Goal: Task Accomplishment & Management: Manage account settings

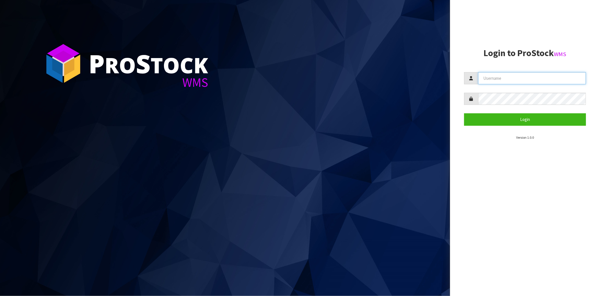
click at [516, 80] on input "text" at bounding box center [532, 78] width 108 height 12
type input "[PERSON_NAME][EMAIL_ADDRESS][DOMAIN_NAME]"
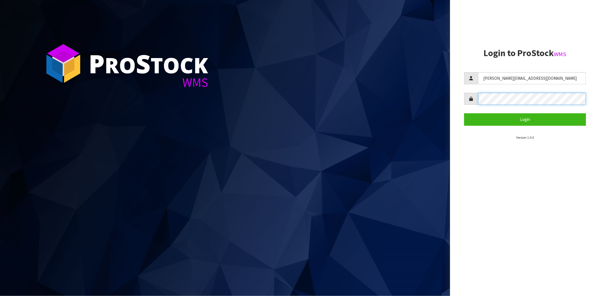
click at [464, 113] on button "Login" at bounding box center [525, 119] width 122 height 12
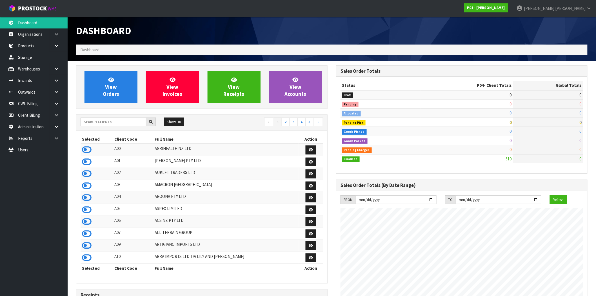
scroll to position [344, 260]
click at [117, 122] on input "text" at bounding box center [113, 121] width 66 height 9
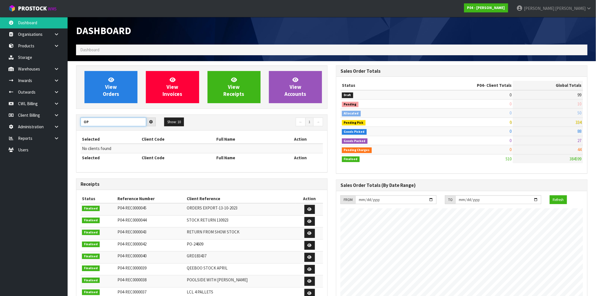
type input "O"
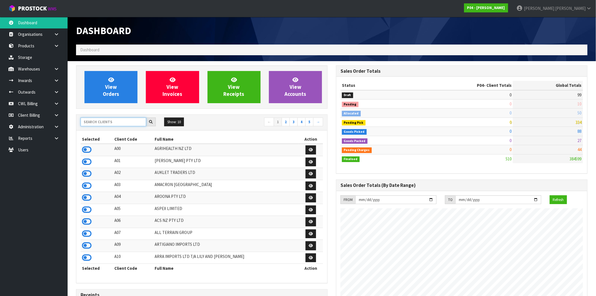
click at [122, 122] on input "text" at bounding box center [113, 121] width 66 height 9
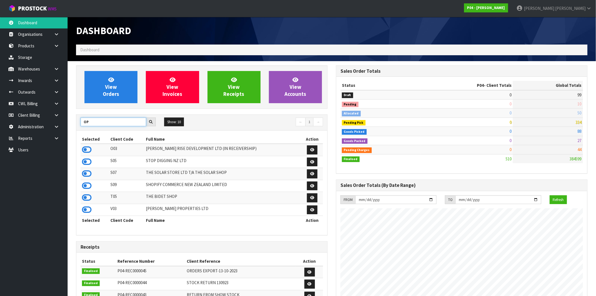
type input "O"
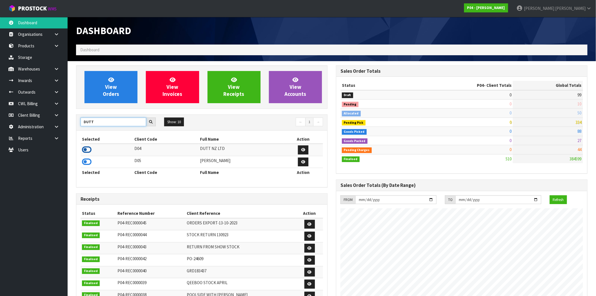
type input "DUTT"
click at [84, 149] on icon at bounding box center [87, 149] width 10 height 8
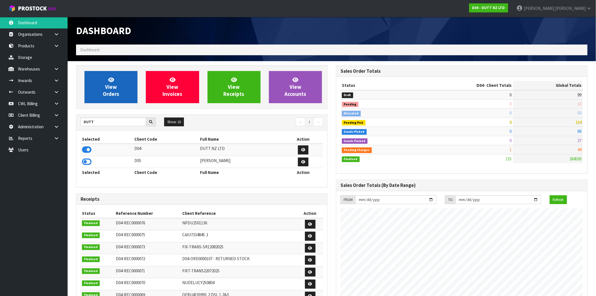
scroll to position [426, 260]
click at [58, 69] on icon at bounding box center [56, 69] width 5 height 4
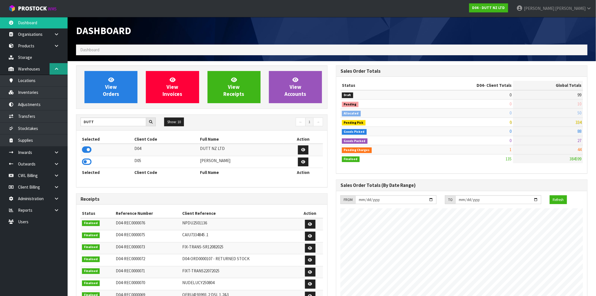
click at [53, 69] on link at bounding box center [59, 69] width 18 height 12
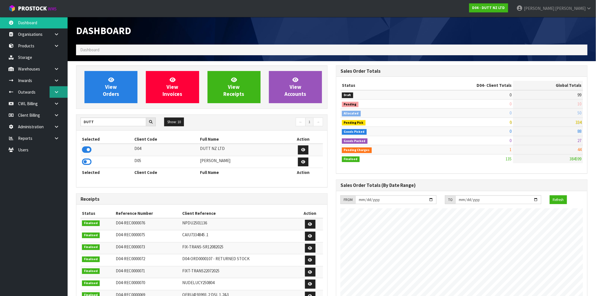
click at [55, 92] on icon at bounding box center [56, 92] width 5 height 4
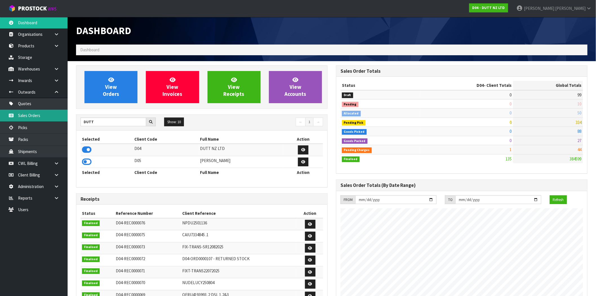
click at [43, 117] on link "Sales Orders" at bounding box center [34, 115] width 68 height 12
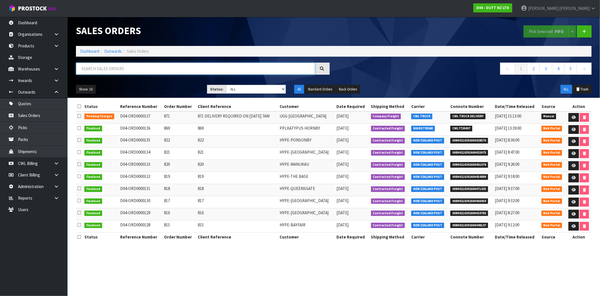
click at [120, 66] on input "text" at bounding box center [195, 68] width 239 height 12
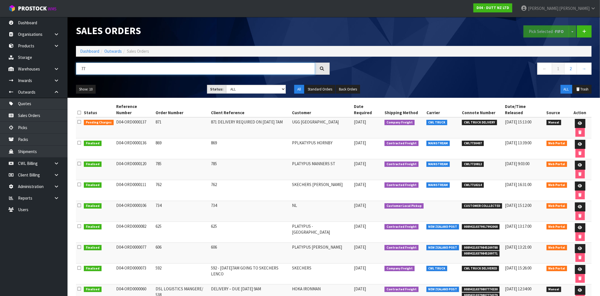
type input "7"
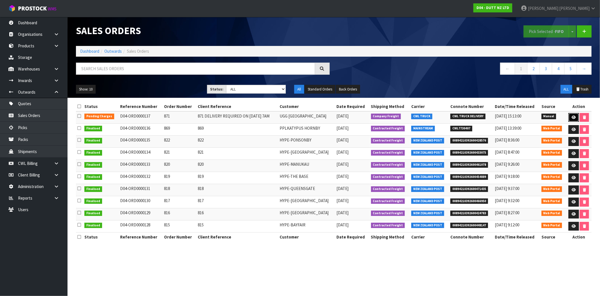
drag, startPoint x: 574, startPoint y: 116, endPoint x: 535, endPoint y: 146, distance: 48.8
click at [574, 116] on icon at bounding box center [574, 117] width 4 height 4
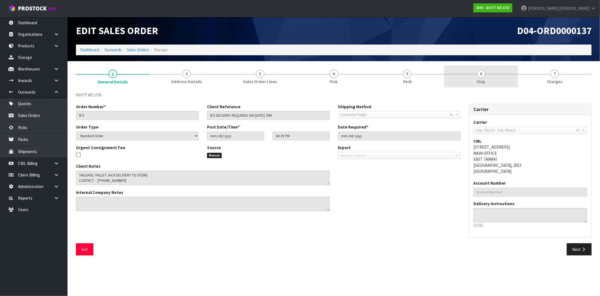
click at [482, 82] on span "Ship" at bounding box center [481, 82] width 9 height 6
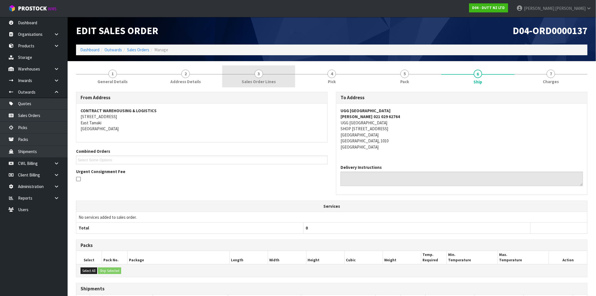
click at [255, 78] on link "3 Sales Order Lines" at bounding box center [258, 76] width 73 height 22
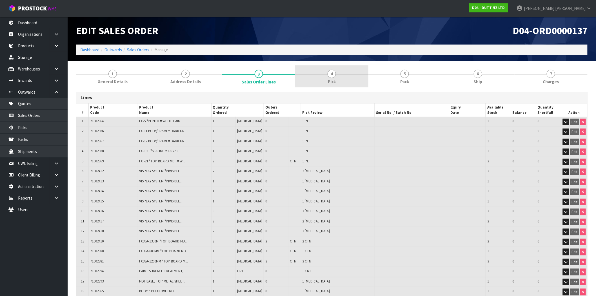
click at [350, 76] on link "4 Pick" at bounding box center [331, 76] width 73 height 22
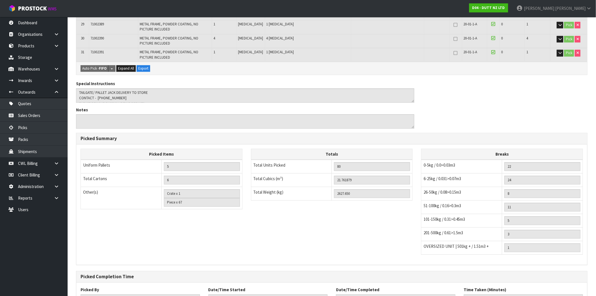
scroll to position [501, 0]
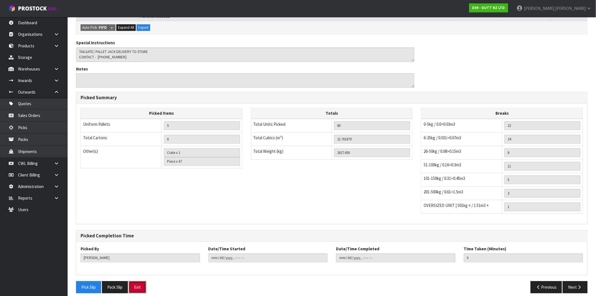
click at [137, 281] on button "Exit" at bounding box center [137, 287] width 17 height 12
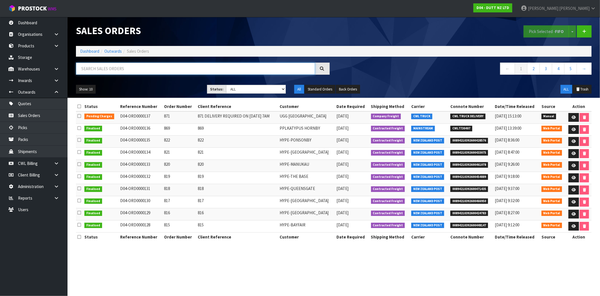
click at [135, 71] on input "text" at bounding box center [195, 68] width 239 height 12
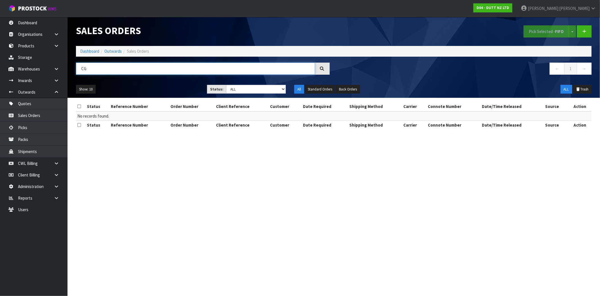
type input "C"
type input "U"
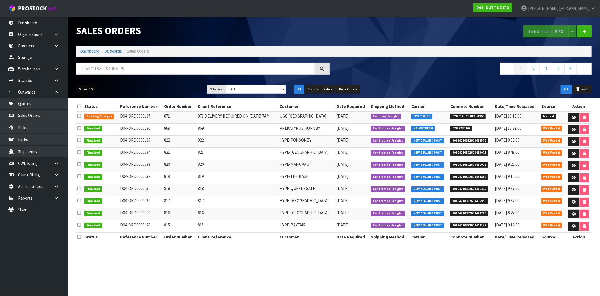
drag, startPoint x: 88, startPoint y: 89, endPoint x: 103, endPoint y: 112, distance: 27.2
click at [88, 90] on button "Show: 10" at bounding box center [86, 89] width 20 height 9
click at [97, 124] on link "50" at bounding box center [98, 123] width 44 height 8
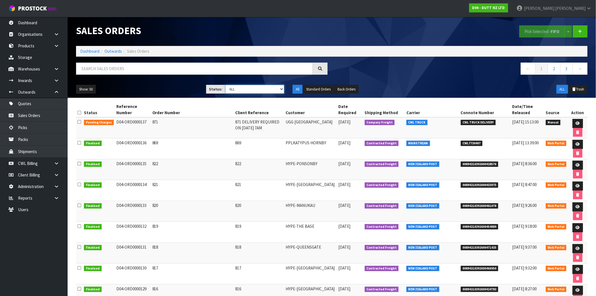
click at [277, 89] on select "Draft Pending Allocated Pending Pick Goods Picked Goods Packed Pending Charges …" at bounding box center [254, 89] width 59 height 9
click at [225, 85] on select "Draft Pending Allocated Pending Pick Goods Picked Goods Packed Pending Charges …" at bounding box center [254, 89] width 59 height 9
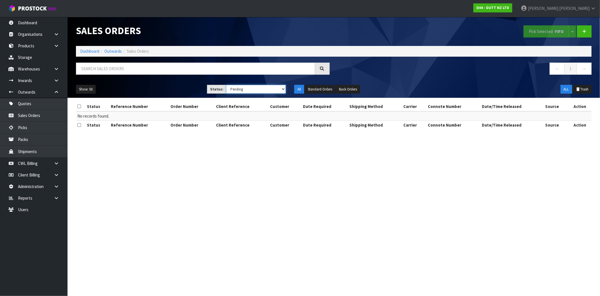
click at [246, 89] on select "Draft Pending Allocated Pending Pick Goods Picked Goods Packed Pending Charges …" at bounding box center [256, 89] width 60 height 9
click at [226, 85] on select "Draft Pending Allocated Pending Pick Goods Picked Goods Packed Pending Charges …" at bounding box center [256, 89] width 60 height 9
click at [251, 87] on select "Draft Pending Allocated Pending Pick Goods Picked Goods Packed Pending Charges …" at bounding box center [256, 89] width 60 height 9
click at [226, 85] on select "Draft Pending Allocated Pending Pick Goods Picked Goods Packed Pending Charges …" at bounding box center [256, 89] width 60 height 9
click at [251, 87] on select "Draft Pending Allocated Pending Pick Goods Picked Goods Packed Pending Charges …" at bounding box center [256, 89] width 60 height 9
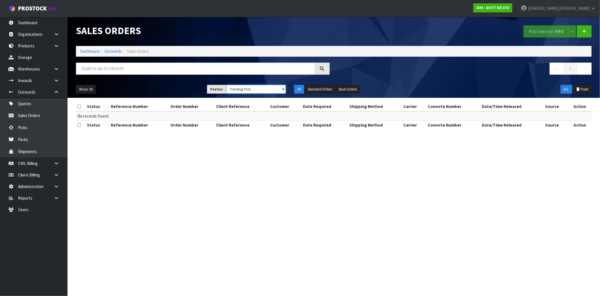
select select "string:0"
click at [226, 85] on select "Draft Pending Allocated Pending Pick Goods Picked Goods Packed Pending Charges …" at bounding box center [256, 89] width 60 height 9
click at [242, 88] on select "Draft Pending Allocated Pending Pick Goods Picked Goods Packed Pending Charges …" at bounding box center [256, 89] width 60 height 9
click at [56, 78] on icon at bounding box center [56, 80] width 5 height 4
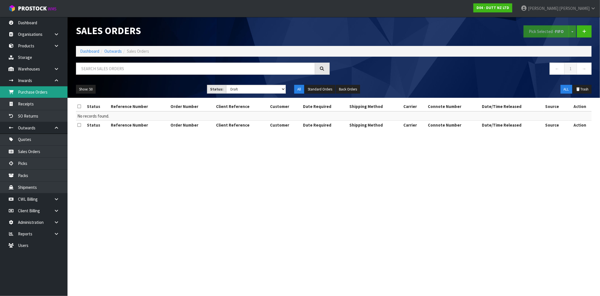
click at [30, 91] on link "Purchase Orders" at bounding box center [34, 92] width 68 height 12
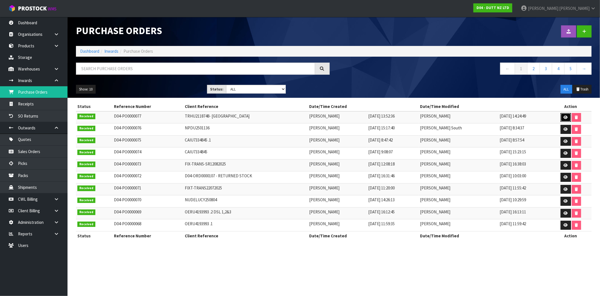
click at [566, 118] on icon at bounding box center [566, 117] width 4 height 4
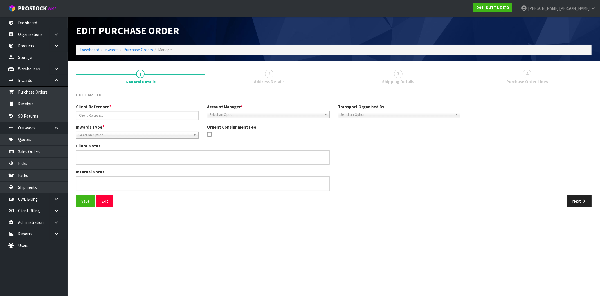
type input "TRHU2118748- [GEOGRAPHIC_DATA]"
type textarea "CONTAINER DELIVERED TO [GEOGRAPHIC_DATA]"
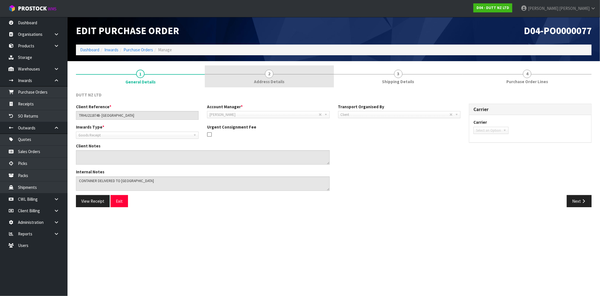
click at [274, 77] on link "2 Address Details" at bounding box center [269, 76] width 129 height 22
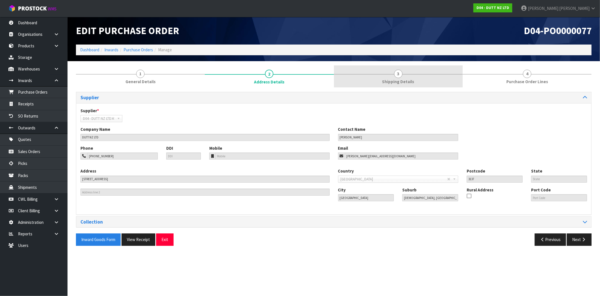
click at [415, 66] on link "3 Shipping Details" at bounding box center [398, 76] width 129 height 22
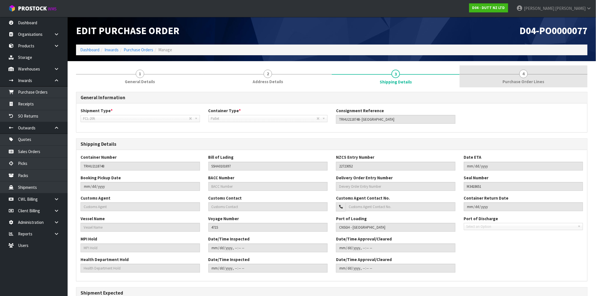
click at [507, 78] on link "4 Purchase Order Lines" at bounding box center [523, 76] width 128 height 22
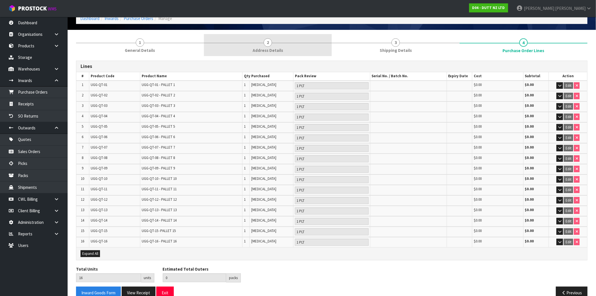
scroll to position [38, 0]
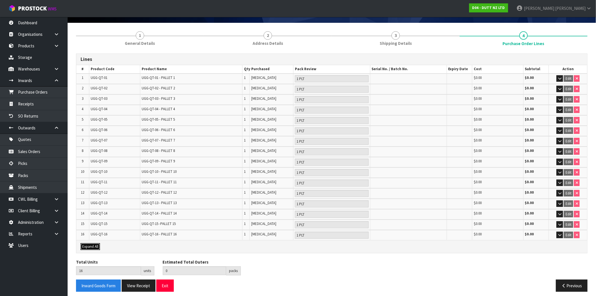
click at [94, 244] on span "Expand All" at bounding box center [90, 246] width 16 height 5
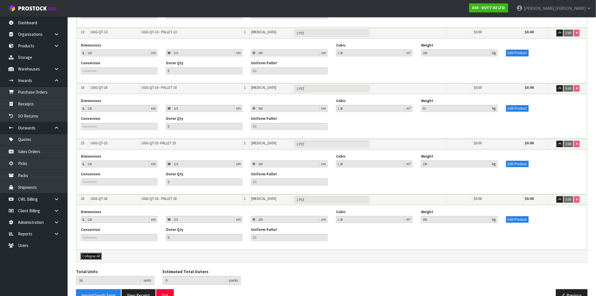
scroll to position [759, 0]
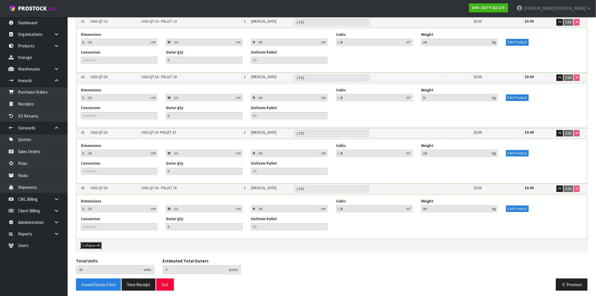
click at [94, 243] on span "Collapse All" at bounding box center [91, 245] width 18 height 5
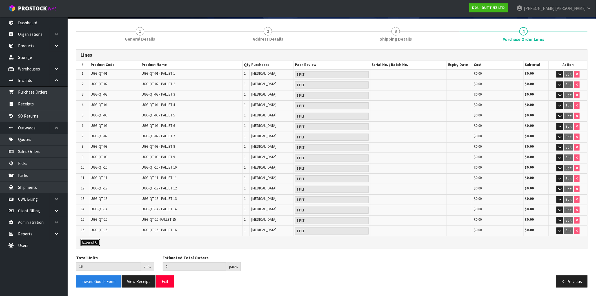
scroll to position [38, 0]
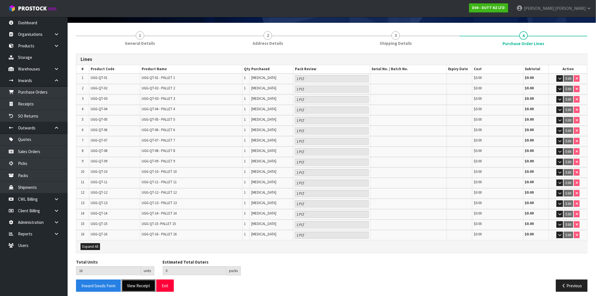
click at [140, 281] on button "View Receipt" at bounding box center [139, 285] width 34 height 12
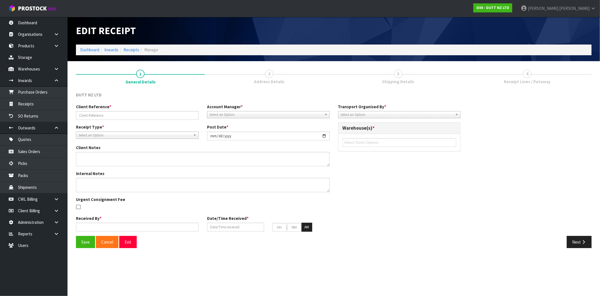
type input "TRHU2118748- [GEOGRAPHIC_DATA]"
type input "[DATE]"
type textarea "CONTAINER DELIVERED TO [GEOGRAPHIC_DATA]"
type input "[PERSON_NAME]"
type input "[DATE]"
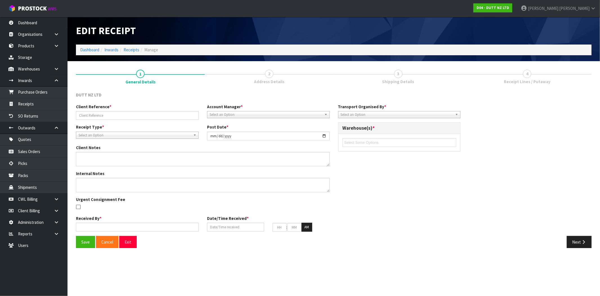
type input "02"
type input "24"
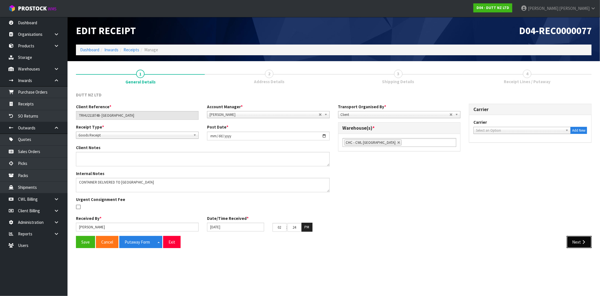
click at [587, 241] on button "Next" at bounding box center [579, 242] width 25 height 12
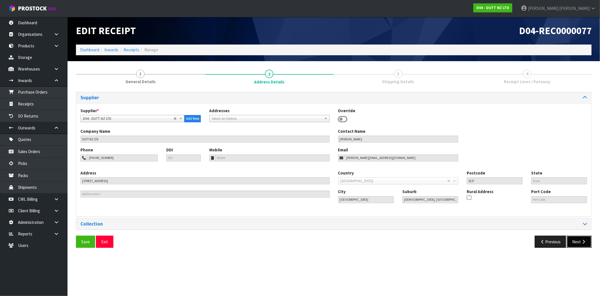
click at [584, 241] on icon "button" at bounding box center [583, 241] width 5 height 4
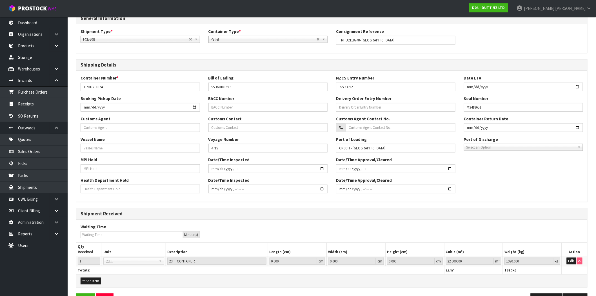
scroll to position [92, 0]
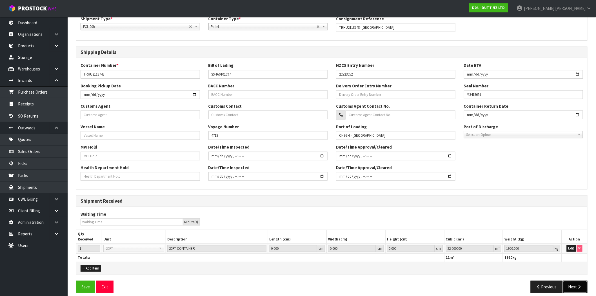
click at [572, 286] on button "Next" at bounding box center [574, 286] width 25 height 12
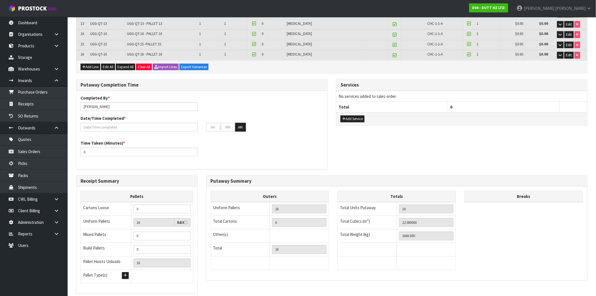
scroll to position [256, 0]
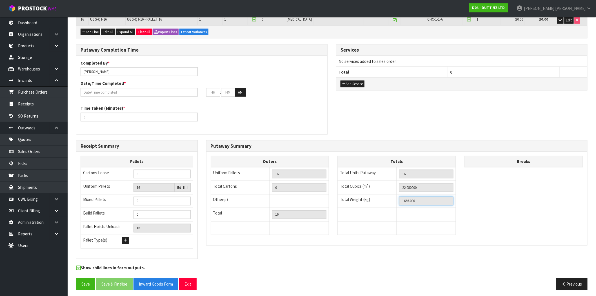
drag, startPoint x: 419, startPoint y: 198, endPoint x: 386, endPoint y: 198, distance: 32.9
click at [386, 198] on tr "Total Weight (kg) 1666.000" at bounding box center [396, 201] width 118 height 14
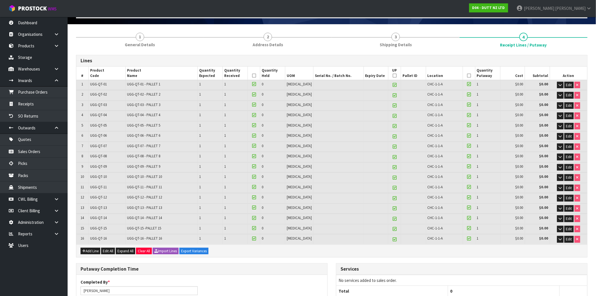
scroll to position [68, 0]
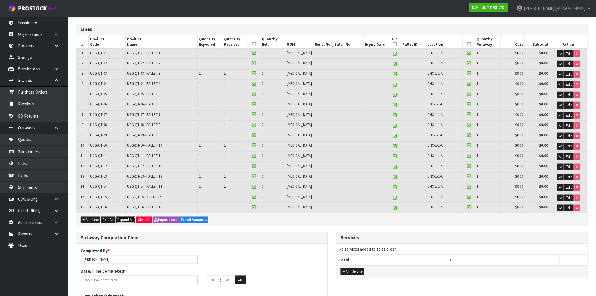
click at [125, 217] on span "Expand All" at bounding box center [125, 219] width 16 height 5
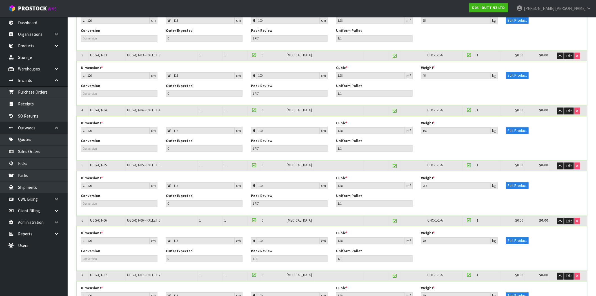
scroll to position [162, 0]
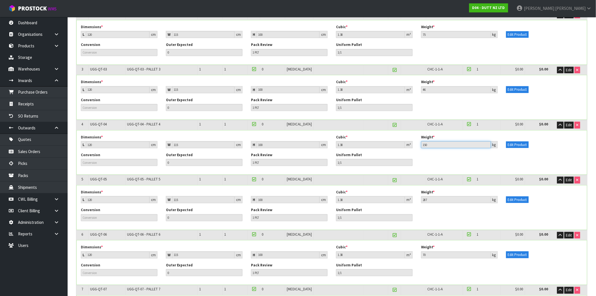
drag, startPoint x: 434, startPoint y: 144, endPoint x: 414, endPoint y: 144, distance: 20.0
click at [414, 144] on div "Dimensions * L 120 cm W 115 cm H 100 cm Cubic * 1.38 m³ Weight * 150 kg Edit Pr…" at bounding box center [332, 144] width 510 height 18
click at [451, 160] on div "Conversion Outer Expected 0 Pack Review 1 PLT Uniform Pallet 1/1" at bounding box center [332, 161] width 510 height 18
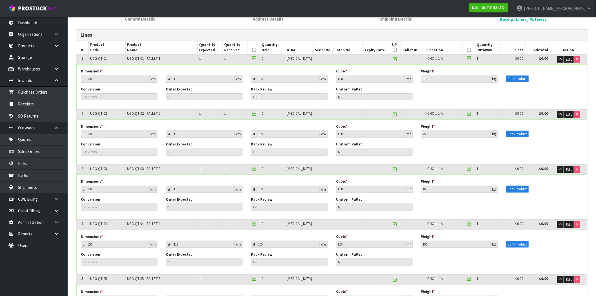
scroll to position [0, 0]
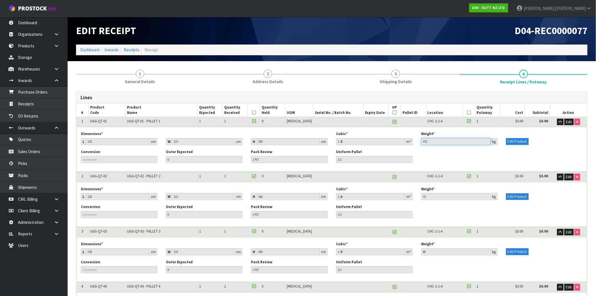
drag, startPoint x: 430, startPoint y: 138, endPoint x: 419, endPoint y: 147, distance: 14.0
click at [418, 140] on div "Weight * 372 kg" at bounding box center [459, 138] width 85 height 14
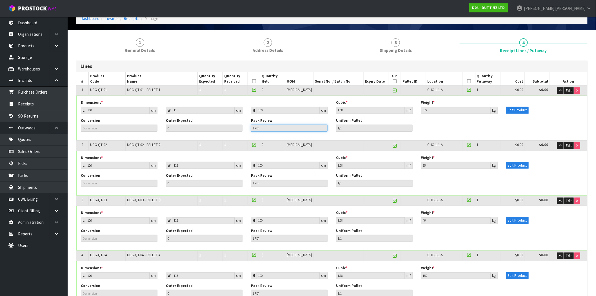
drag, startPoint x: 261, startPoint y: 127, endPoint x: 247, endPoint y: 127, distance: 13.8
click at [247, 127] on div "Pack Review 1 PLT" at bounding box center [289, 125] width 85 height 14
click at [447, 118] on div "Conversion Outer Expected 0 Pack Review 1 PLT Uniform Pallet 1/1" at bounding box center [332, 127] width 510 height 18
drag, startPoint x: 429, startPoint y: 109, endPoint x: 420, endPoint y: 110, distance: 9.3
click at [420, 110] on div "Weight * 372 kg" at bounding box center [459, 107] width 85 height 14
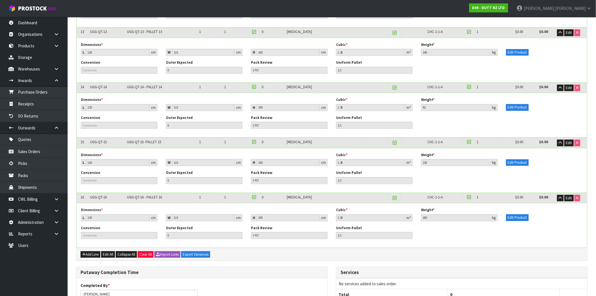
scroll to position [750, 0]
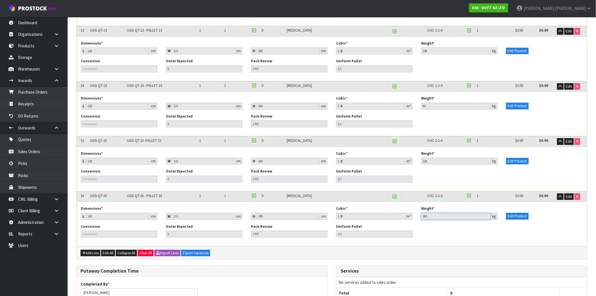
click at [428, 213] on input "180" at bounding box center [456, 215] width 70 height 7
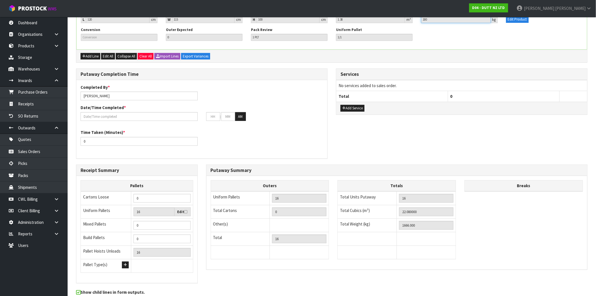
scroll to position [941, 0]
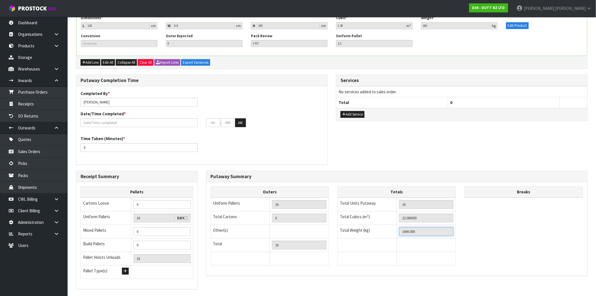
drag, startPoint x: 418, startPoint y: 230, endPoint x: 401, endPoint y: 230, distance: 16.9
click at [401, 230] on input "1666.000" at bounding box center [426, 231] width 54 height 9
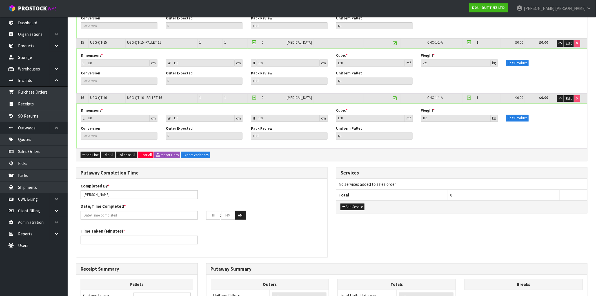
scroll to position [847, 0]
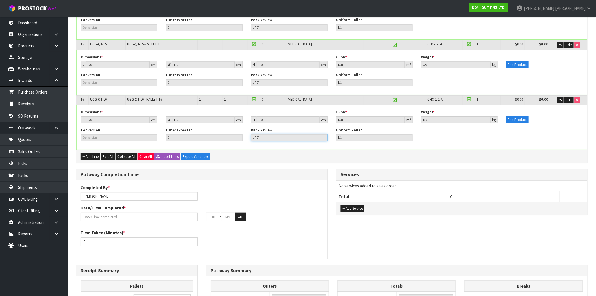
drag, startPoint x: 269, startPoint y: 134, endPoint x: 245, endPoint y: 136, distance: 24.0
click at [245, 136] on div "Conversion Outer Expected 0 Pack Review 1 PLT Uniform Pallet 1/1" at bounding box center [332, 136] width 510 height 18
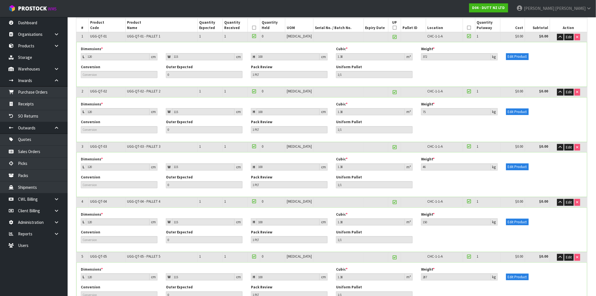
scroll to position [94, 0]
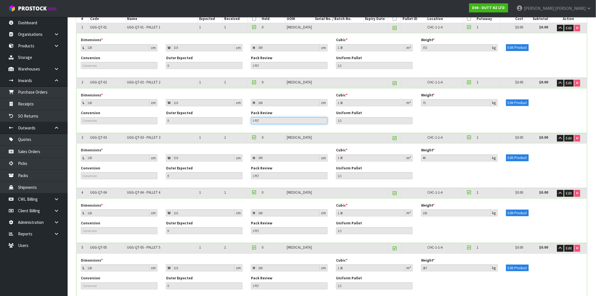
drag, startPoint x: 262, startPoint y: 117, endPoint x: 252, endPoint y: 121, distance: 10.7
click at [252, 119] on input "1 PLT" at bounding box center [289, 120] width 77 height 7
drag, startPoint x: 262, startPoint y: 175, endPoint x: 245, endPoint y: 175, distance: 16.6
click at [245, 175] on div "Conversion Outer Expected 0 Pack Review 1 PLT Uniform Pallet 1/1" at bounding box center [332, 174] width 510 height 18
drag, startPoint x: 261, startPoint y: 231, endPoint x: 243, endPoint y: 231, distance: 17.7
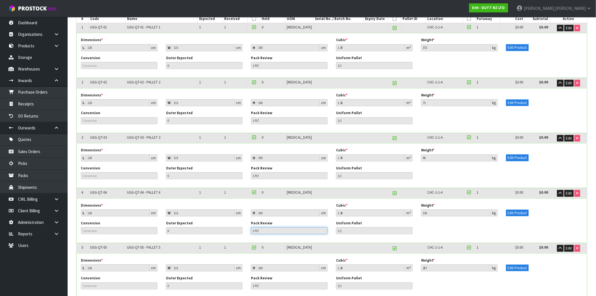
click at [243, 231] on div "Conversion Outer Expected 0 Pack Review 1 PLT Uniform Pallet 1/1" at bounding box center [332, 229] width 510 height 18
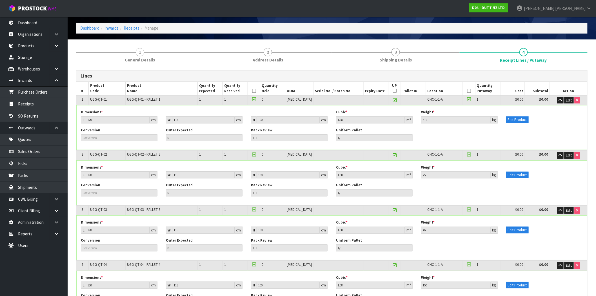
scroll to position [0, 0]
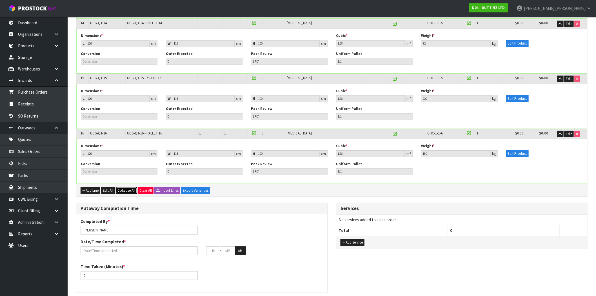
click at [127, 188] on span "Collapse All" at bounding box center [126, 190] width 18 height 5
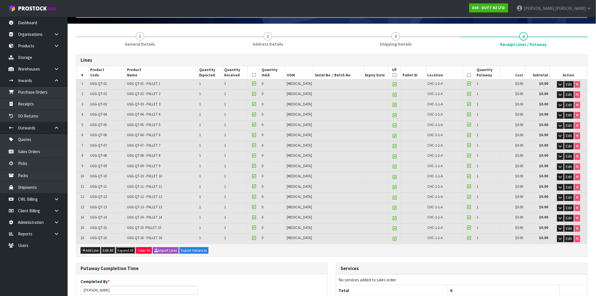
scroll to position [37, 0]
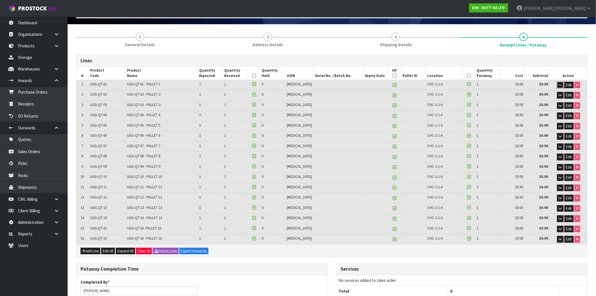
click at [559, 84] on icon "button" at bounding box center [559, 85] width 3 height 4
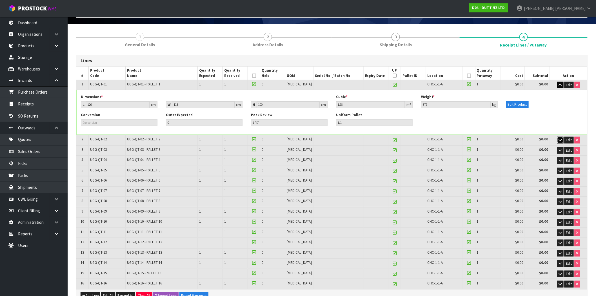
click at [561, 139] on button "button" at bounding box center [560, 140] width 6 height 7
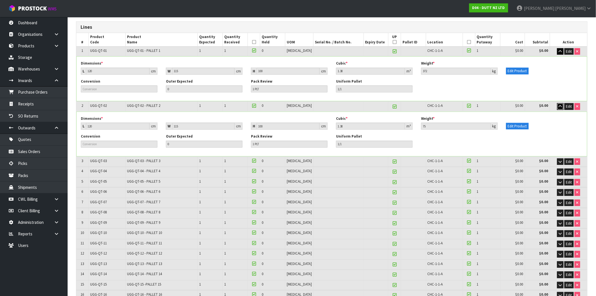
scroll to position [99, 0]
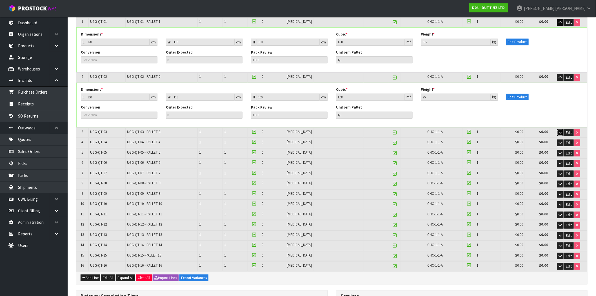
click at [559, 132] on icon "button" at bounding box center [559, 133] width 3 height 4
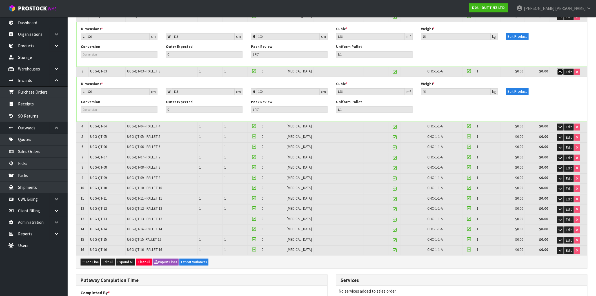
scroll to position [162, 0]
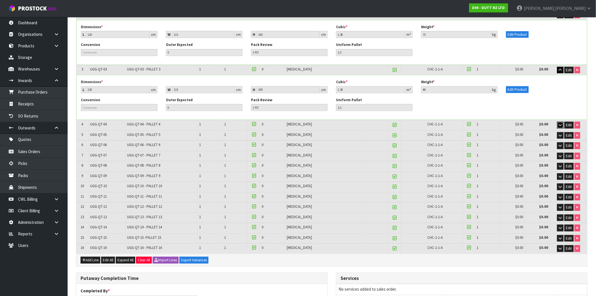
click at [560, 124] on icon "button" at bounding box center [559, 125] width 3 height 4
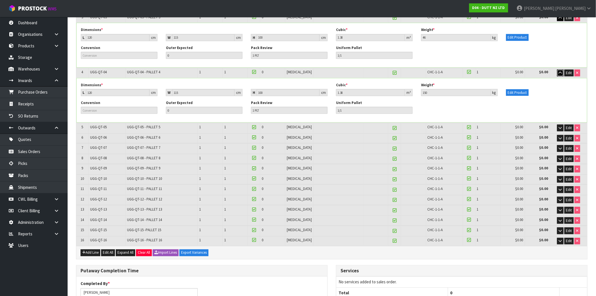
scroll to position [224, 0]
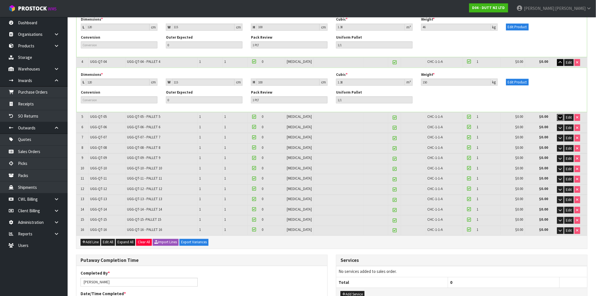
click at [559, 116] on icon "button" at bounding box center [559, 117] width 3 height 4
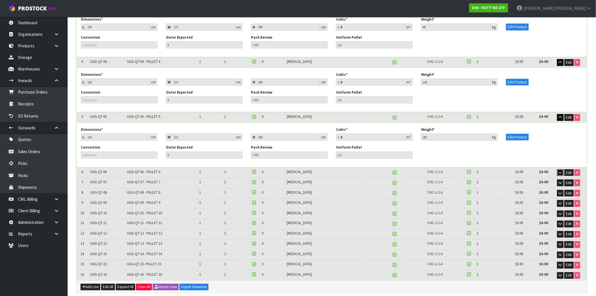
click at [561, 170] on button "button" at bounding box center [560, 172] width 6 height 7
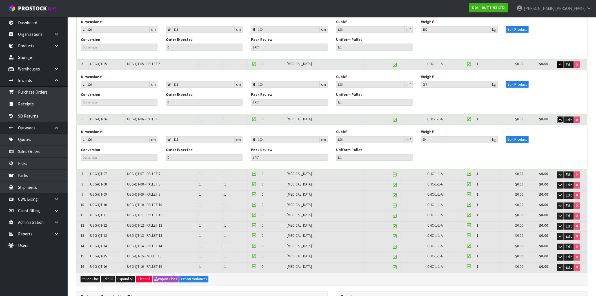
scroll to position [287, 0]
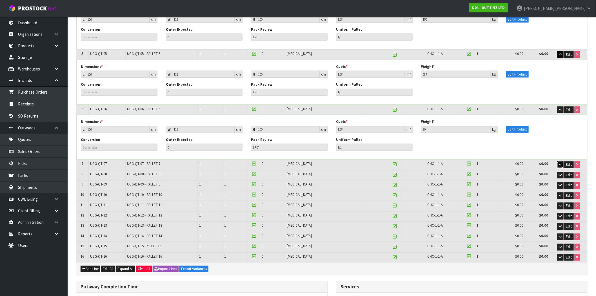
click at [558, 164] on icon "button" at bounding box center [559, 165] width 3 height 4
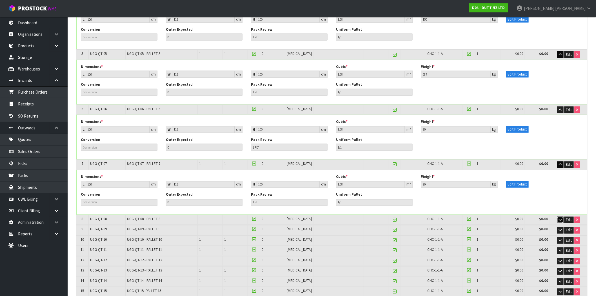
click at [560, 220] on icon "button" at bounding box center [559, 220] width 3 height 4
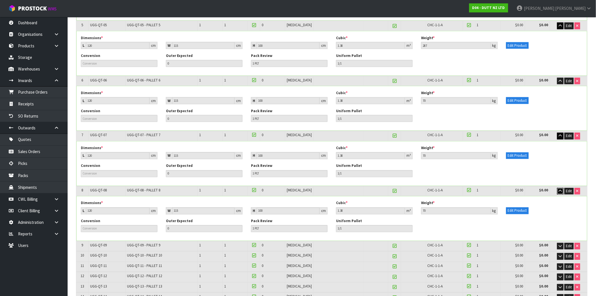
scroll to position [412, 0]
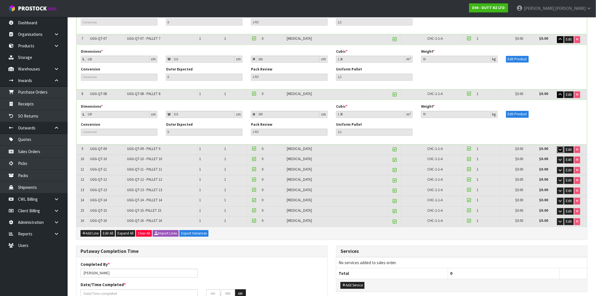
click at [560, 148] on icon "button" at bounding box center [559, 150] width 3 height 4
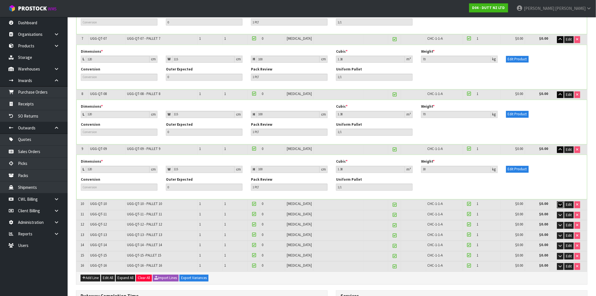
click at [559, 204] on icon "button" at bounding box center [559, 205] width 3 height 4
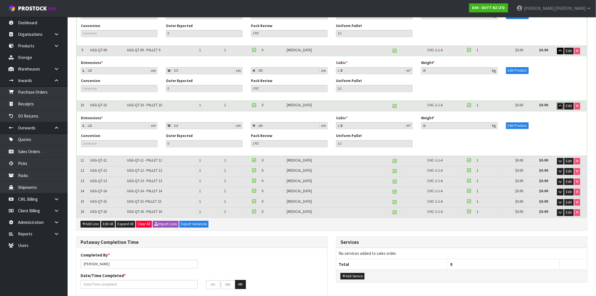
scroll to position [537, 0]
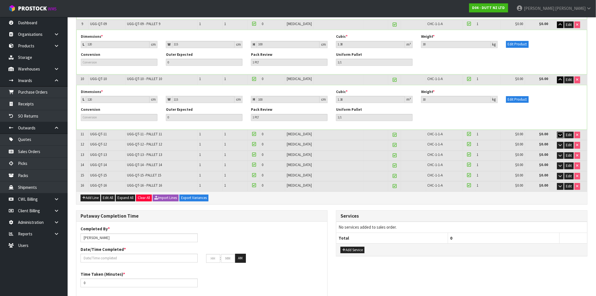
click at [558, 133] on icon "button" at bounding box center [559, 135] width 3 height 4
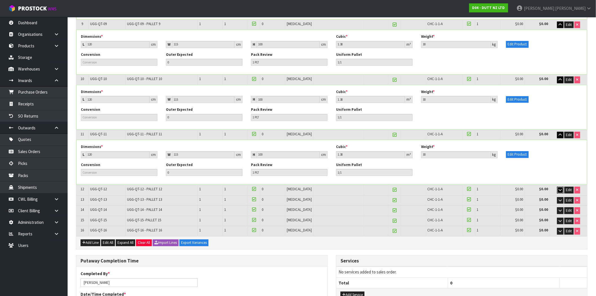
click at [559, 188] on icon "button" at bounding box center [559, 190] width 3 height 4
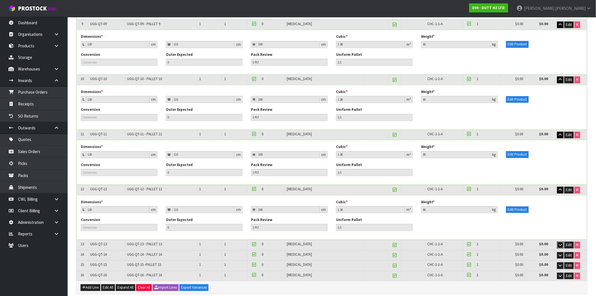
click at [559, 243] on icon "button" at bounding box center [559, 245] width 3 height 4
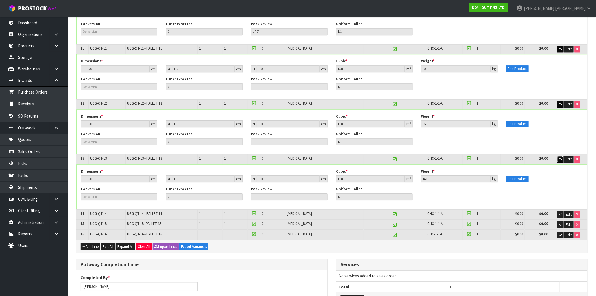
scroll to position [631, 0]
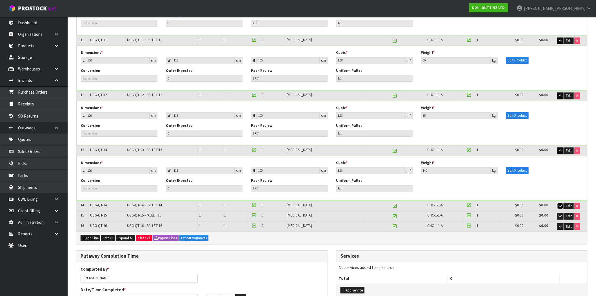
click at [561, 204] on icon "button" at bounding box center [559, 206] width 3 height 4
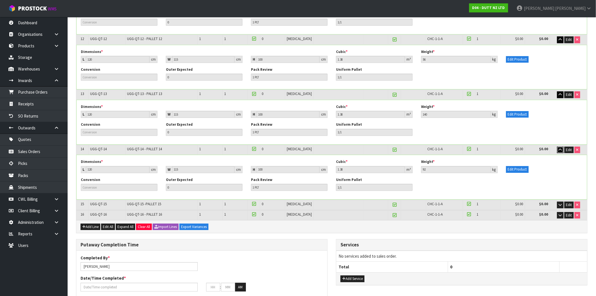
scroll to position [693, 0]
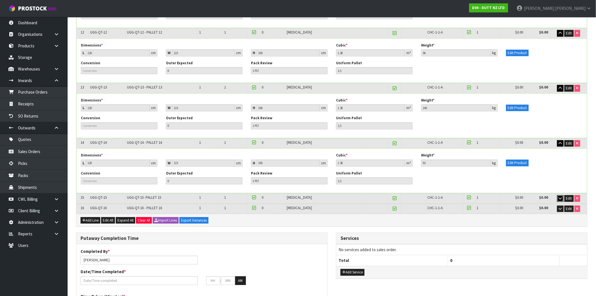
click at [559, 196] on icon "button" at bounding box center [559, 198] width 3 height 4
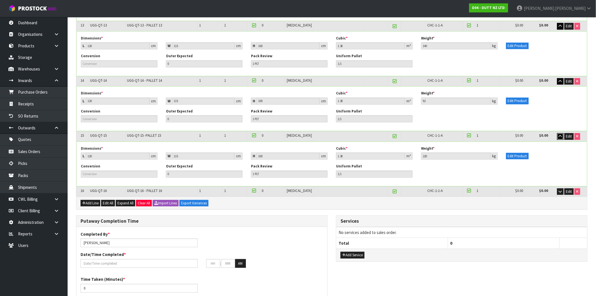
scroll to position [756, 0]
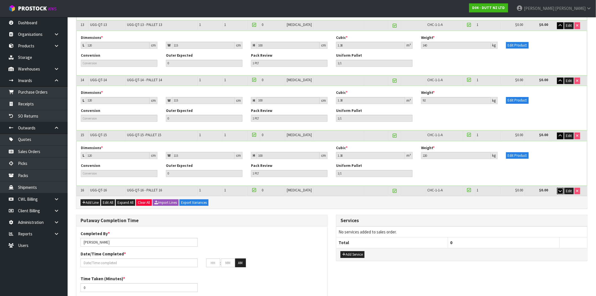
click at [559, 189] on icon "button" at bounding box center [559, 191] width 3 height 4
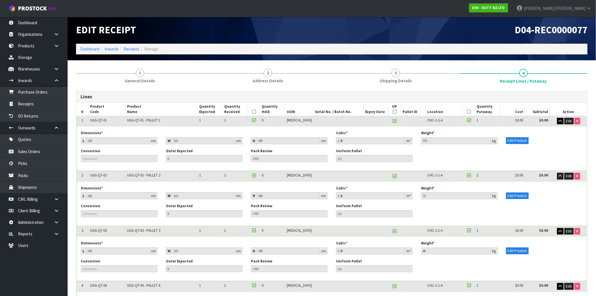
scroll to position [0, 0]
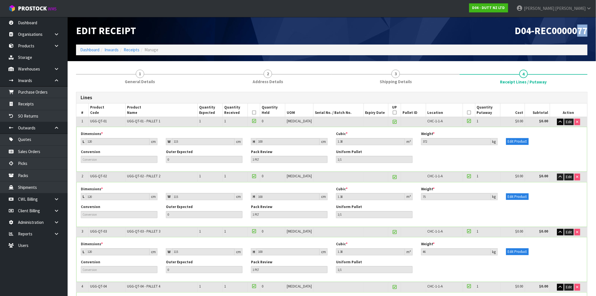
drag, startPoint x: 577, startPoint y: 31, endPoint x: 589, endPoint y: 32, distance: 12.1
click at [589, 32] on div "D04-REC0000077" at bounding box center [462, 31] width 260 height 28
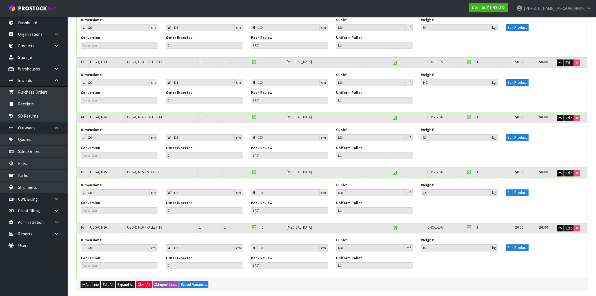
scroll to position [876, 0]
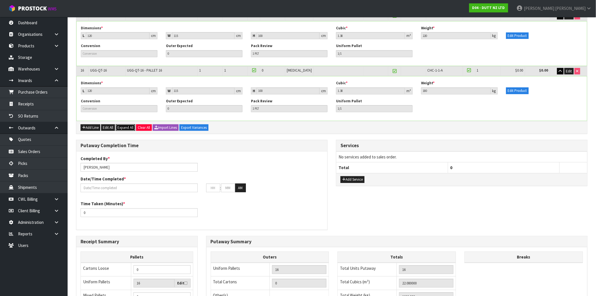
click at [128, 126] on span "Expand All" at bounding box center [125, 127] width 16 height 5
click at [128, 126] on span "Collapse All" at bounding box center [126, 127] width 18 height 5
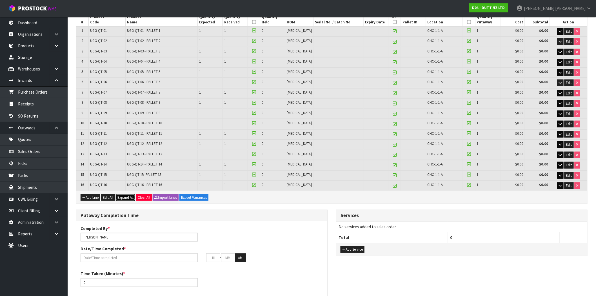
scroll to position [94, 0]
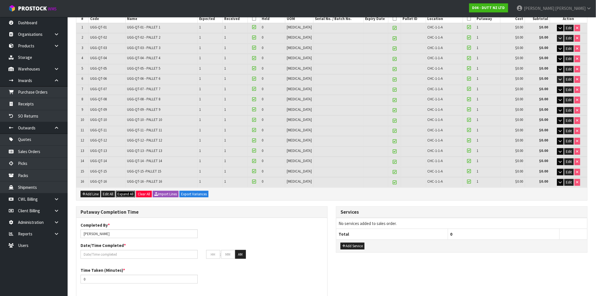
click at [125, 191] on span "Expand All" at bounding box center [125, 193] width 16 height 5
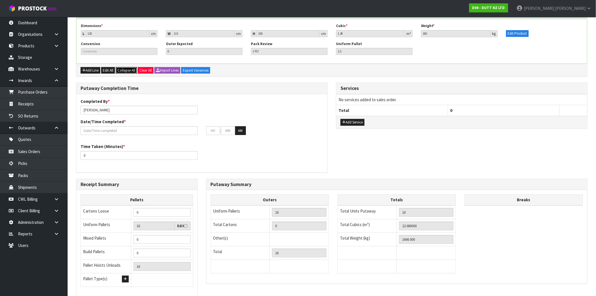
scroll to position [938, 0]
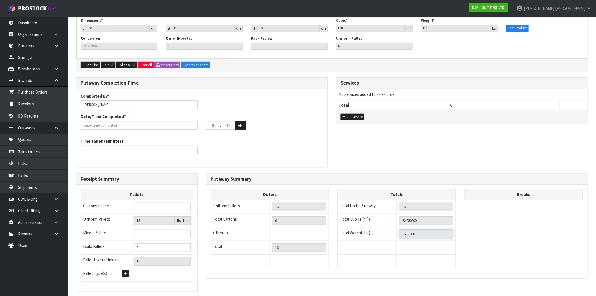
drag, startPoint x: 419, startPoint y: 232, endPoint x: 401, endPoint y: 232, distance: 18.3
click at [401, 232] on input "1666.000" at bounding box center [426, 233] width 54 height 9
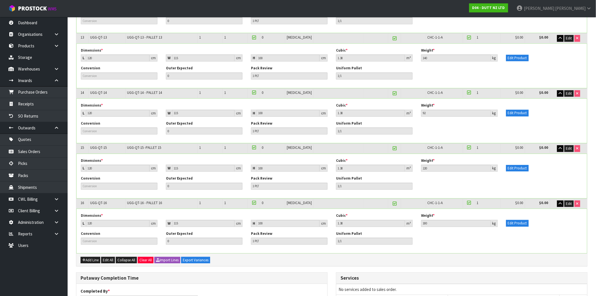
scroll to position [782, 0]
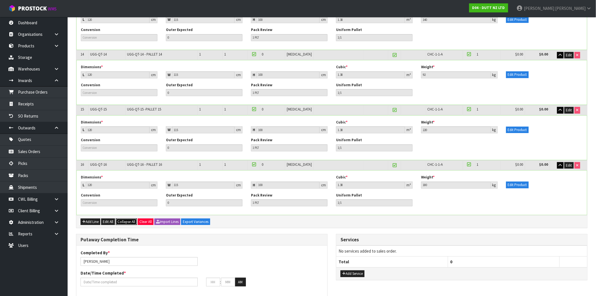
click at [132, 219] on span "Collapse All" at bounding box center [126, 221] width 18 height 5
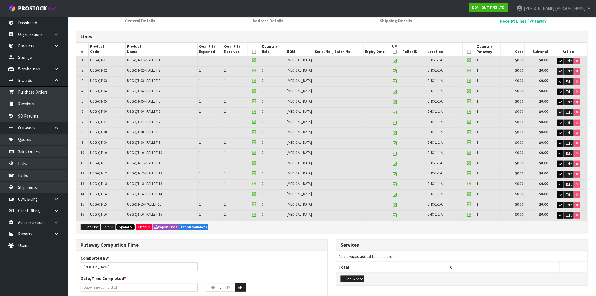
scroll to position [62, 0]
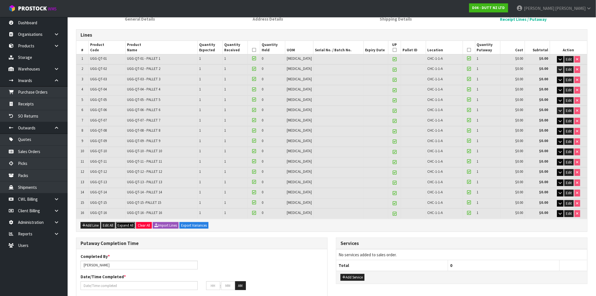
click at [124, 223] on span "Expand All" at bounding box center [125, 225] width 16 height 5
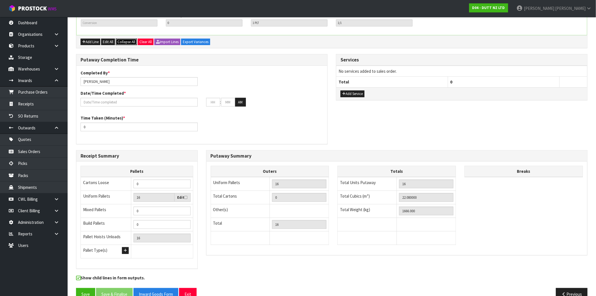
scroll to position [972, 0]
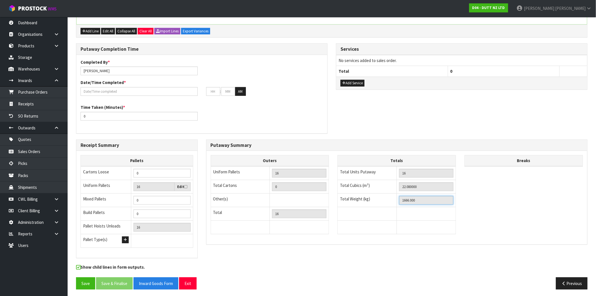
click at [423, 199] on input "1666.000" at bounding box center [426, 200] width 54 height 9
drag, startPoint x: 423, startPoint y: 198, endPoint x: 389, endPoint y: 196, distance: 33.8
click at [389, 196] on tr "Total Weight (kg) 1666.000" at bounding box center [396, 200] width 118 height 14
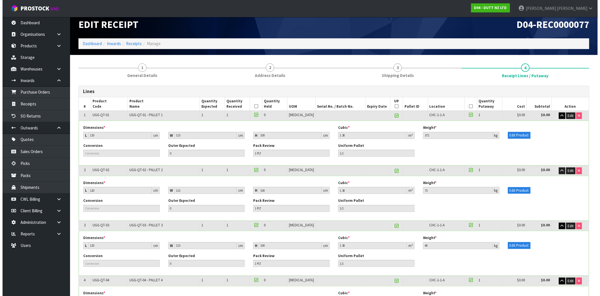
scroll to position [0, 0]
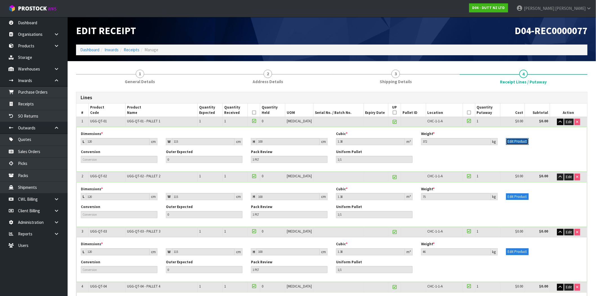
click at [518, 142] on button "Edit Product" at bounding box center [517, 141] width 23 height 7
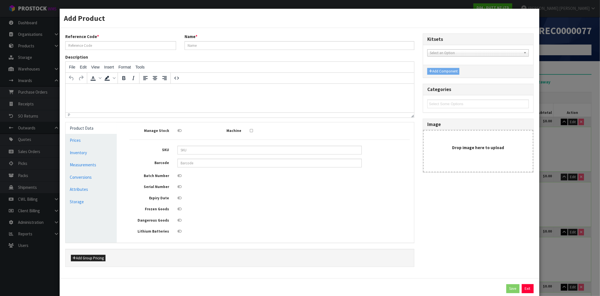
type input "UGG-QT-01"
type input "UGG-QT-01 - PALLET 1"
click at [83, 177] on link "Conversions" at bounding box center [91, 177] width 51 height 12
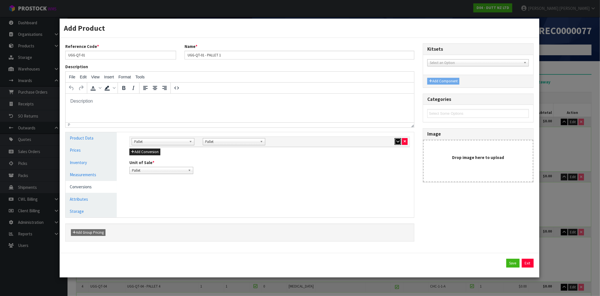
click at [397, 142] on icon "button" at bounding box center [398, 141] width 3 height 4
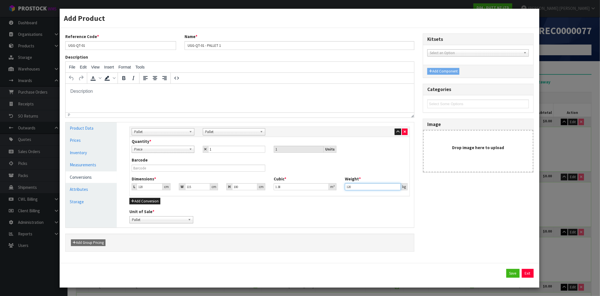
drag, startPoint x: 351, startPoint y: 185, endPoint x: 341, endPoint y: 185, distance: 9.6
click at [341, 185] on div "Weight * 120 kg" at bounding box center [376, 183] width 71 height 14
type input "372"
click at [510, 274] on button "Save" at bounding box center [513, 273] width 13 height 9
type input "1918"
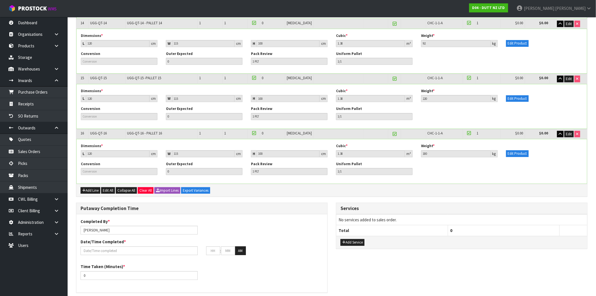
scroll to position [972, 0]
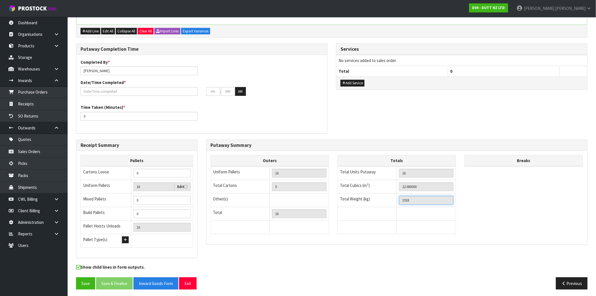
drag, startPoint x: 410, startPoint y: 198, endPoint x: 396, endPoint y: 198, distance: 14.1
click at [397, 198] on td "1918" at bounding box center [426, 200] width 59 height 14
click at [81, 279] on button "Save" at bounding box center [85, 283] width 19 height 12
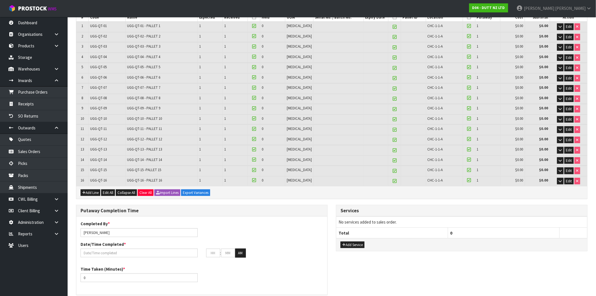
scroll to position [250, 0]
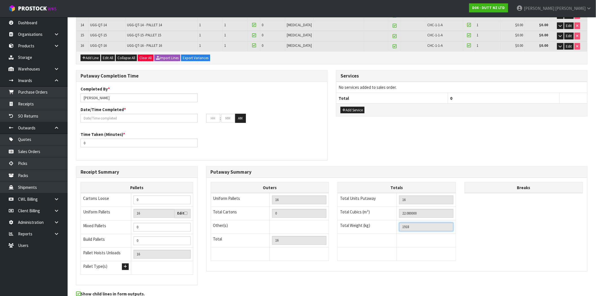
click at [418, 224] on input "1918" at bounding box center [426, 226] width 54 height 9
drag, startPoint x: 397, startPoint y: 223, endPoint x: 390, endPoint y: 222, distance: 7.6
click at [390, 222] on tr "Total Weight (kg) 1918" at bounding box center [396, 227] width 118 height 14
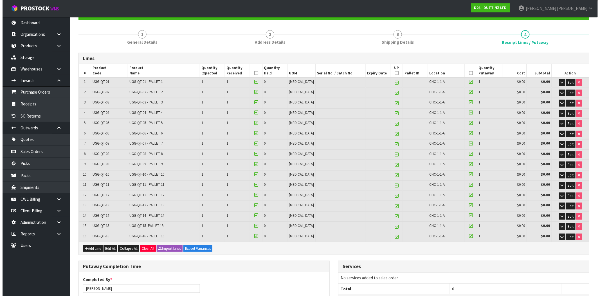
scroll to position [62, 0]
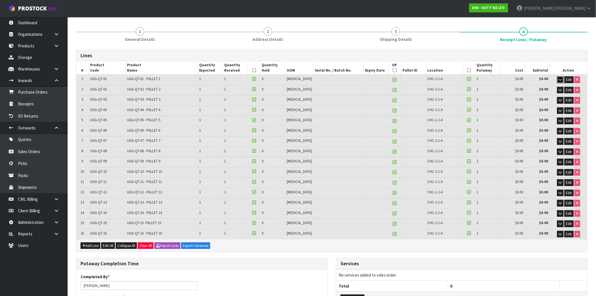
click at [559, 78] on icon "button" at bounding box center [559, 80] width 3 height 4
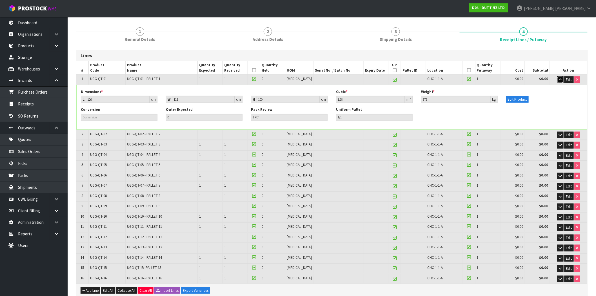
click at [560, 79] on icon "button" at bounding box center [559, 80] width 3 height 4
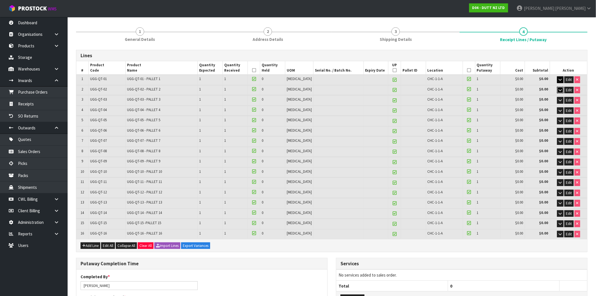
click at [559, 89] on icon "button" at bounding box center [559, 90] width 3 height 4
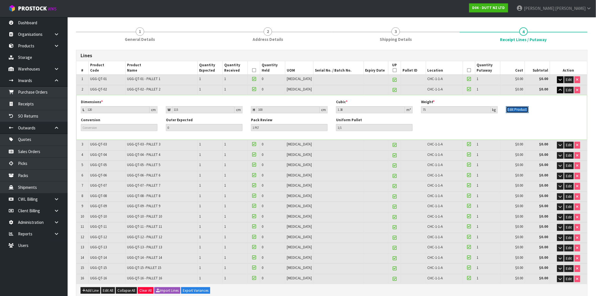
click at [520, 109] on button "Edit Product" at bounding box center [517, 109] width 23 height 7
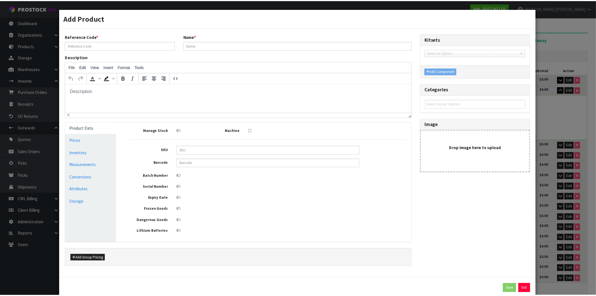
scroll to position [0, 0]
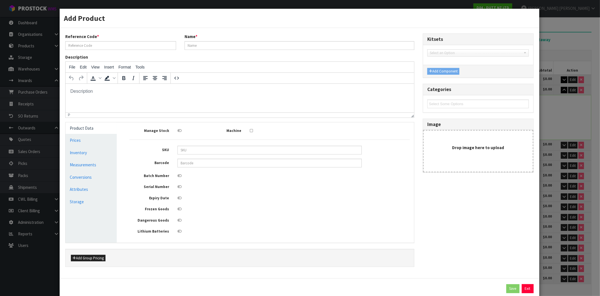
type input "UGG-QT-02"
type input "UGG-QT-02 - PALLET 2"
type input "0.00"
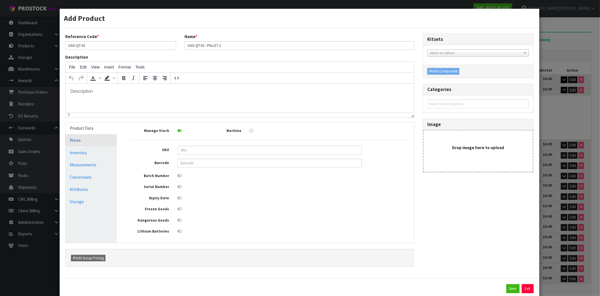
click at [85, 142] on link "Prices" at bounding box center [91, 140] width 51 height 12
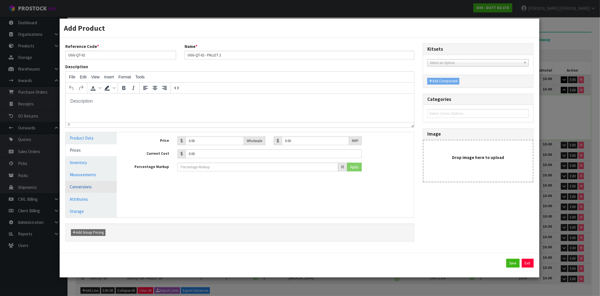
click at [89, 187] on link "Conversions" at bounding box center [91, 187] width 51 height 12
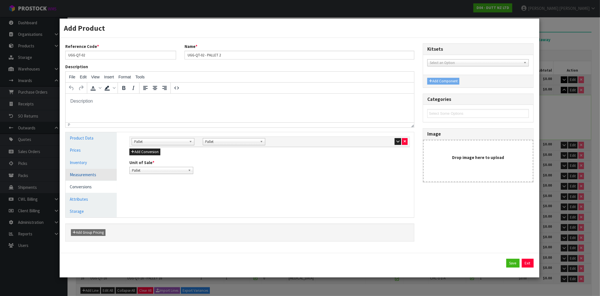
click at [91, 176] on link "Measurements" at bounding box center [91, 175] width 51 height 12
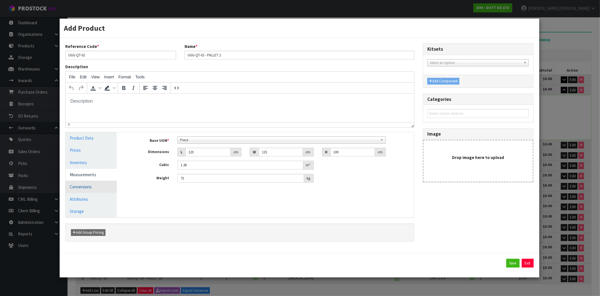
click at [88, 186] on link "Conversions" at bounding box center [91, 187] width 51 height 12
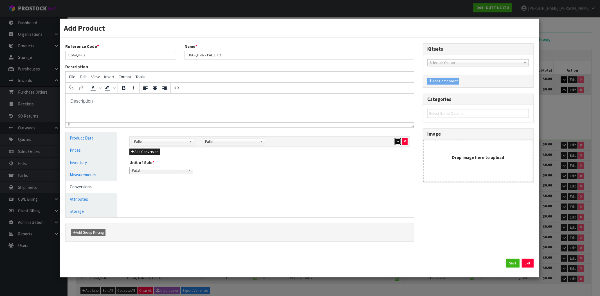
click at [398, 143] on button "button" at bounding box center [398, 141] width 6 height 7
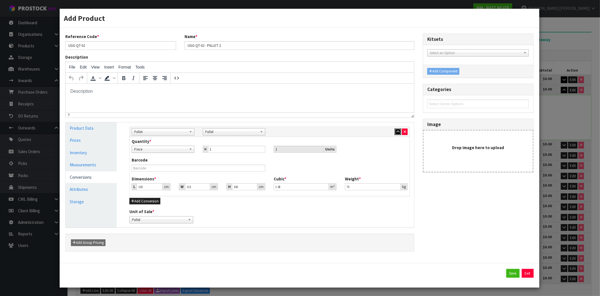
click at [397, 133] on icon "button" at bounding box center [398, 132] width 3 height 4
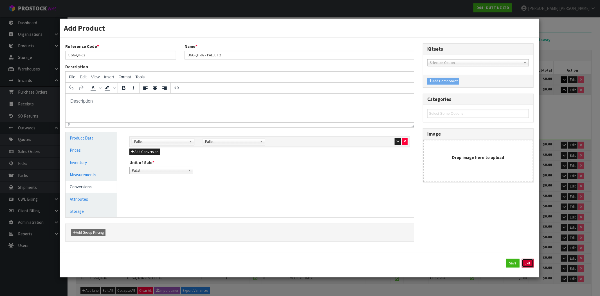
click at [529, 264] on button "Exit" at bounding box center [528, 262] width 12 height 9
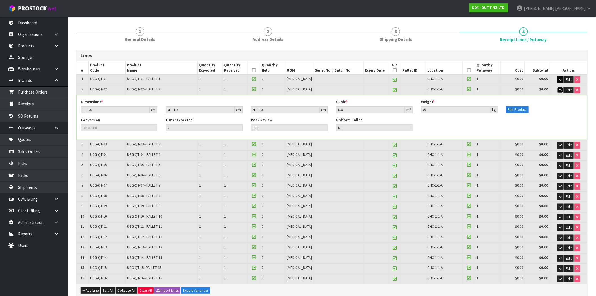
click at [560, 91] on icon "button" at bounding box center [559, 90] width 3 height 4
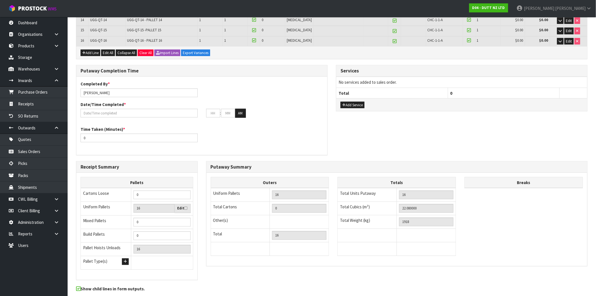
scroll to position [276, 0]
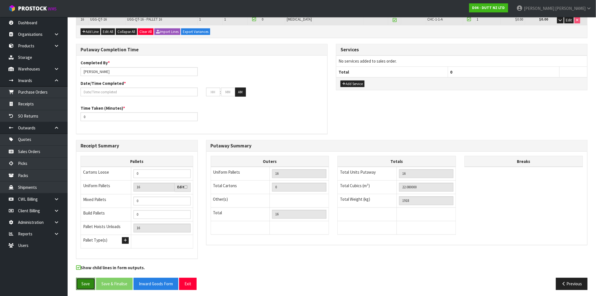
click at [83, 283] on button "Save" at bounding box center [85, 284] width 19 height 12
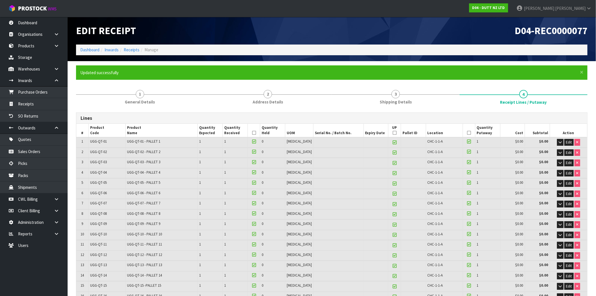
scroll to position [22, 0]
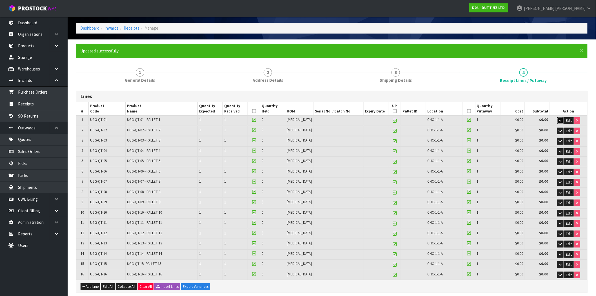
click at [559, 119] on icon "button" at bounding box center [559, 120] width 3 height 4
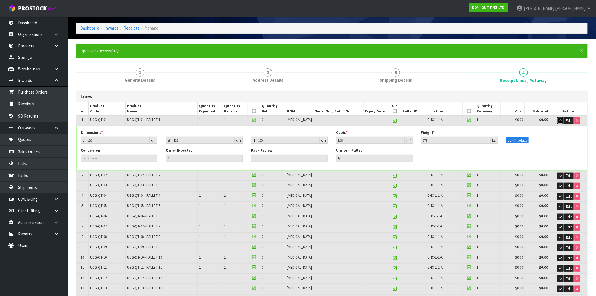
click at [561, 120] on button "button" at bounding box center [560, 120] width 6 height 7
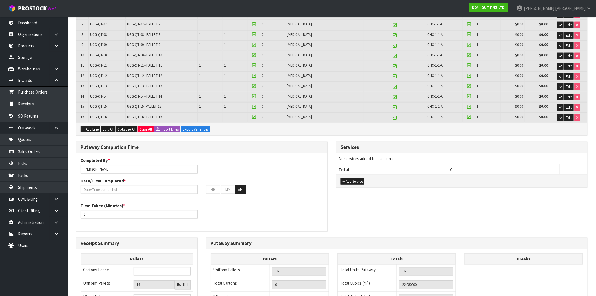
scroll to position [276, 0]
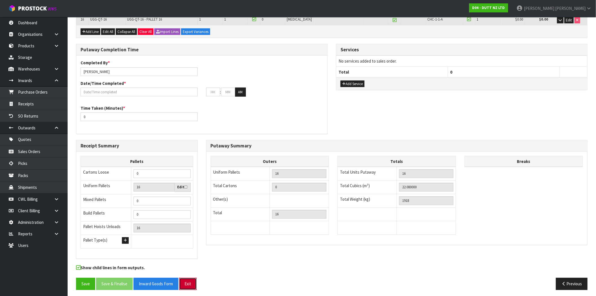
click at [191, 279] on button "Exit" at bounding box center [187, 284] width 17 height 12
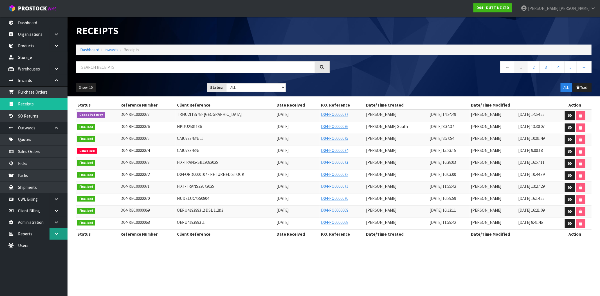
click at [58, 232] on icon at bounding box center [56, 233] width 5 height 4
click at [33, 245] on link "Client" at bounding box center [34, 245] width 68 height 12
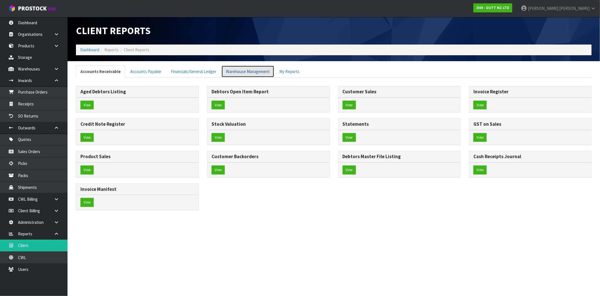
click at [252, 70] on link "Warehouse Management" at bounding box center [248, 71] width 53 height 12
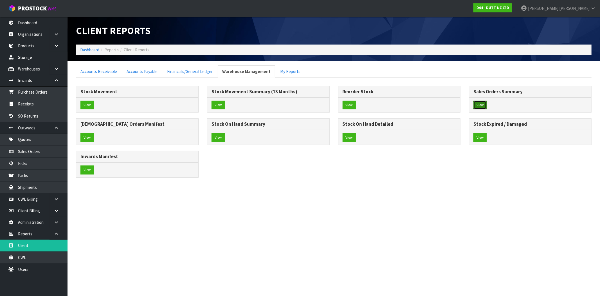
click at [482, 106] on button "View" at bounding box center [480, 104] width 13 height 9
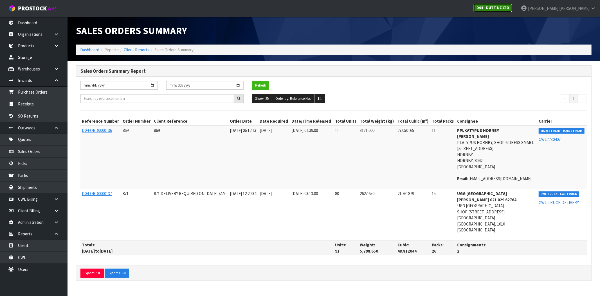
drag, startPoint x: 533, startPoint y: 8, endPoint x: 517, endPoint y: 13, distance: 16.5
click at [509, 8] on strong "D04 - DUTT NZ LTD" at bounding box center [493, 7] width 33 height 5
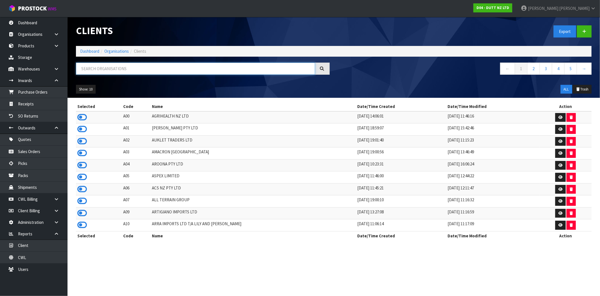
click at [122, 70] on input "text" at bounding box center [195, 68] width 239 height 12
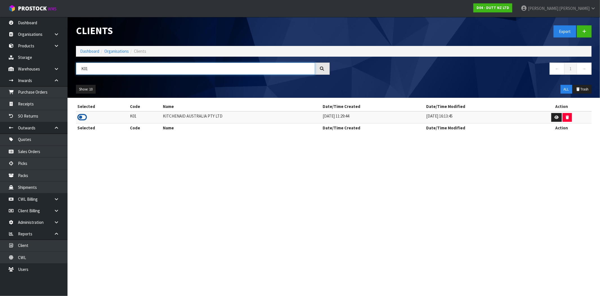
type input "K01"
click at [84, 117] on icon at bounding box center [82, 117] width 10 height 8
click at [44, 151] on link "Sales Orders" at bounding box center [34, 152] width 68 height 12
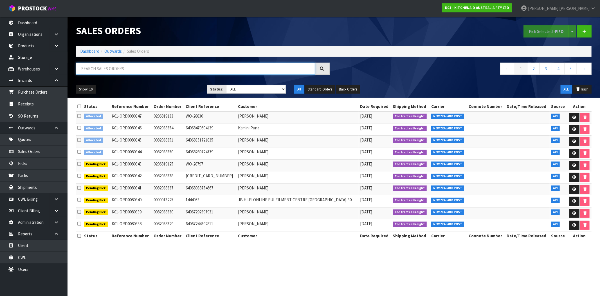
click at [163, 70] on input "text" at bounding box center [195, 68] width 239 height 12
type input "80006"
click at [111, 70] on input "80006" at bounding box center [195, 68] width 239 height 12
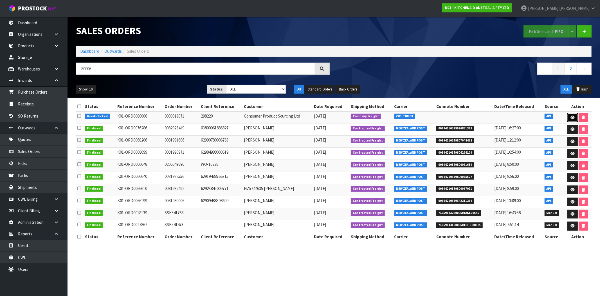
click at [571, 120] on link at bounding box center [573, 117] width 10 height 9
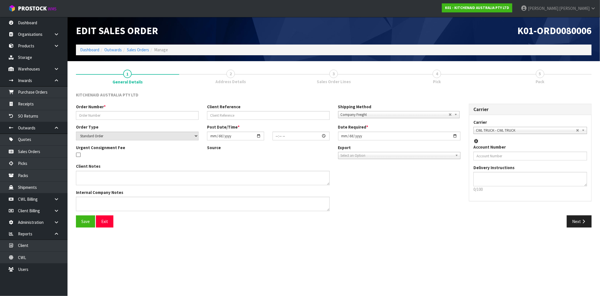
type input "0000013071"
type input "298220"
select select "number:0"
type input "[DATE]"
type input "16:34:06.000"
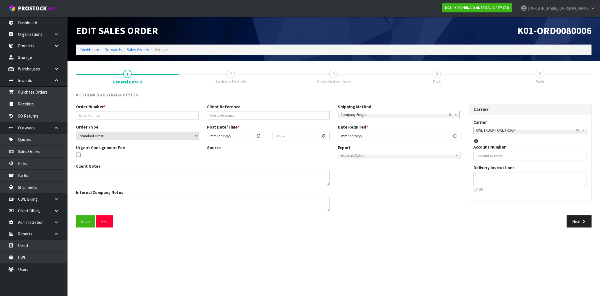
type input "[DATE]"
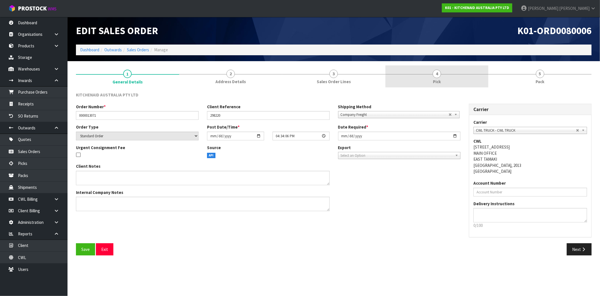
click at [452, 70] on link "4 Pick" at bounding box center [437, 76] width 103 height 22
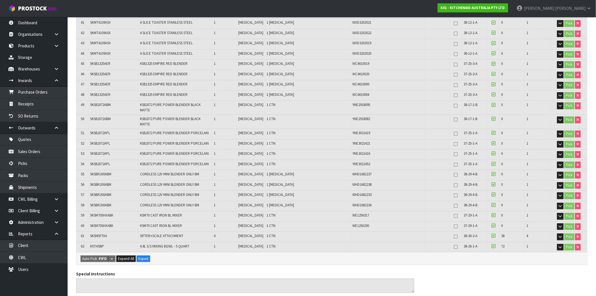
scroll to position [531, 0]
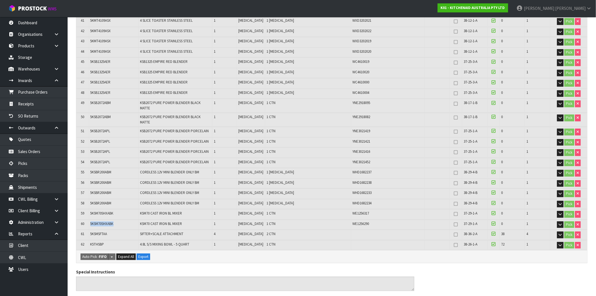
drag, startPoint x: 122, startPoint y: 206, endPoint x: 89, endPoint y: 207, distance: 33.2
click at [89, 219] on td "5KSM70SHXABK" at bounding box center [114, 224] width 50 height 10
click at [559, 222] on icon "button" at bounding box center [559, 224] width 3 height 4
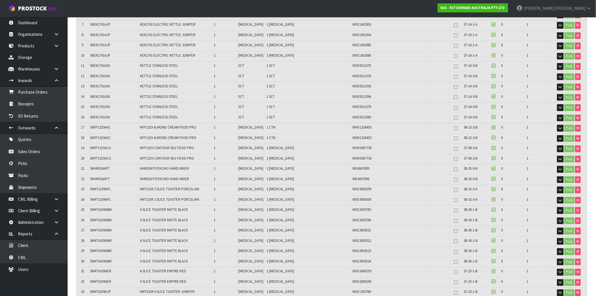
scroll to position [0, 0]
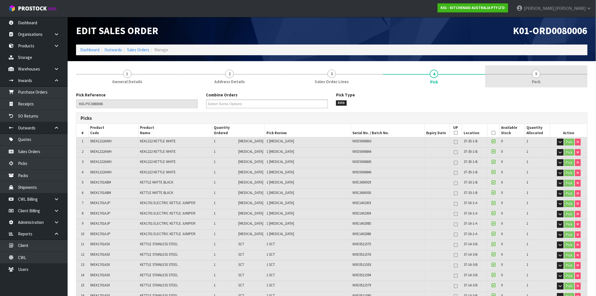
click at [541, 74] on link "5 Pack" at bounding box center [536, 76] width 102 height 22
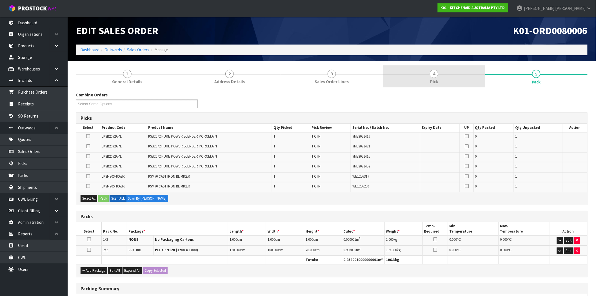
click at [437, 75] on span "4" at bounding box center [433, 74] width 8 height 8
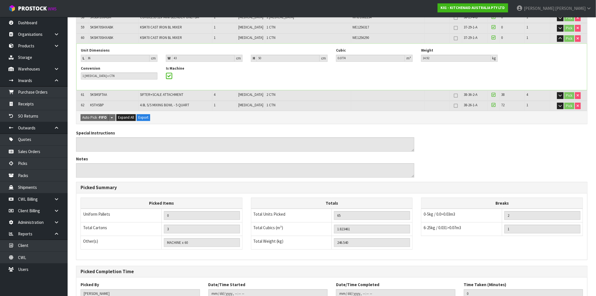
scroll to position [741, 0]
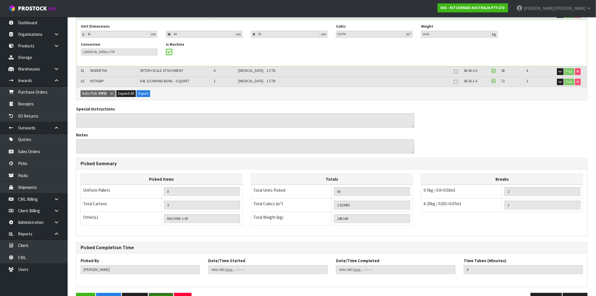
click at [165, 292] on button "Reopen" at bounding box center [161, 298] width 24 height 12
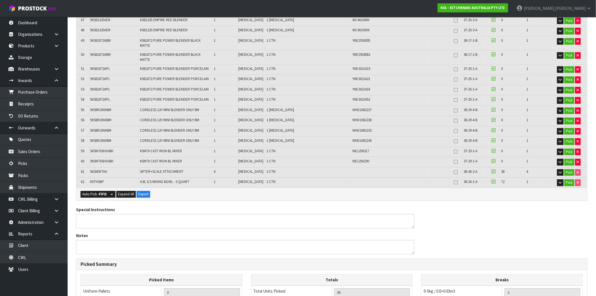
scroll to position [625, 0]
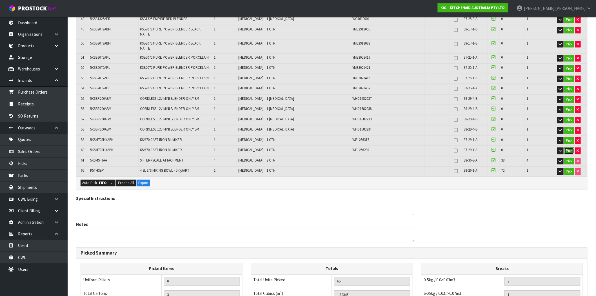
click at [569, 147] on button "Pick" at bounding box center [569, 150] width 10 height 7
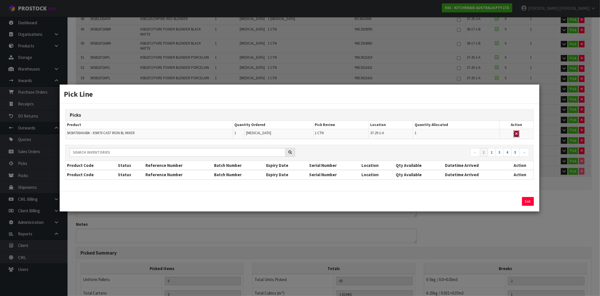
click at [518, 133] on icon "button" at bounding box center [517, 134] width 2 height 4
type input "MACHINE x 59"
type input "64"
type input "1.750361"
type input "231.42"
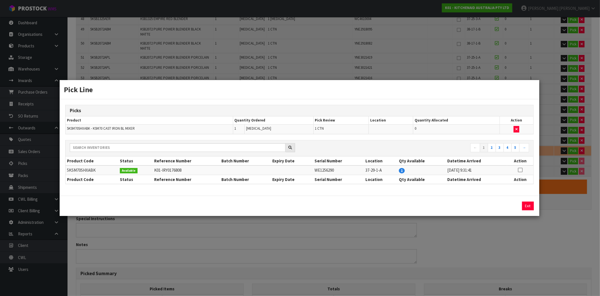
click at [583, 206] on div "Pick Line Picks Product Quantity Ordered Pick Review Location Quantity Allocate…" at bounding box center [300, 148] width 600 height 296
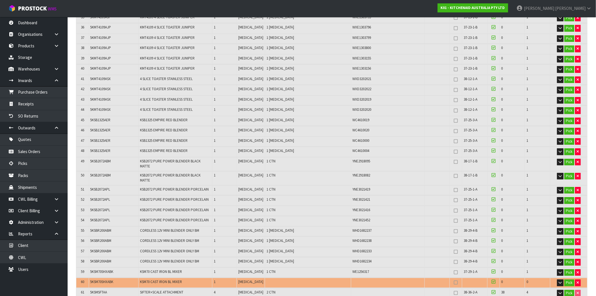
scroll to position [530, 0]
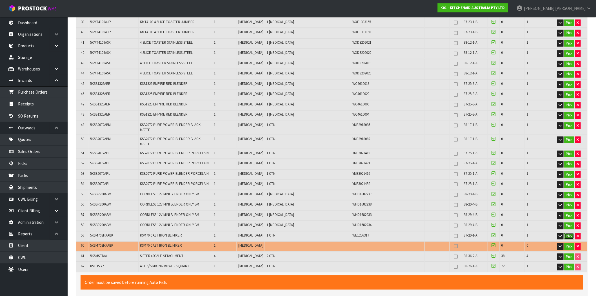
click at [567, 232] on button "Pick" at bounding box center [569, 235] width 10 height 7
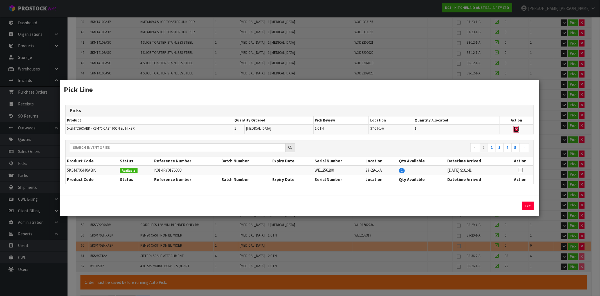
click at [517, 130] on icon "button" at bounding box center [517, 129] width 2 height 4
type input "MACHINE x 58"
type input "63"
type input "1.677261"
type input "216.3"
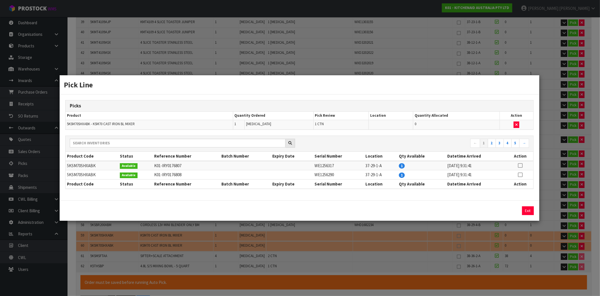
click at [576, 285] on div "Pick Line Picks Product Quantity Ordered Pick Review Location Quantity Allocate…" at bounding box center [300, 148] width 600 height 296
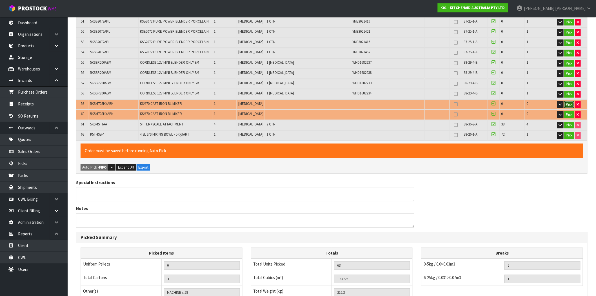
scroll to position [735, 0]
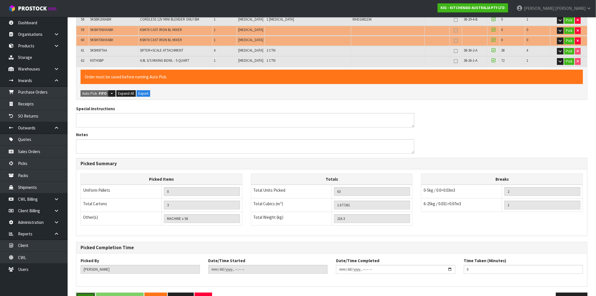
click at [89, 292] on button "Save" at bounding box center [85, 298] width 19 height 12
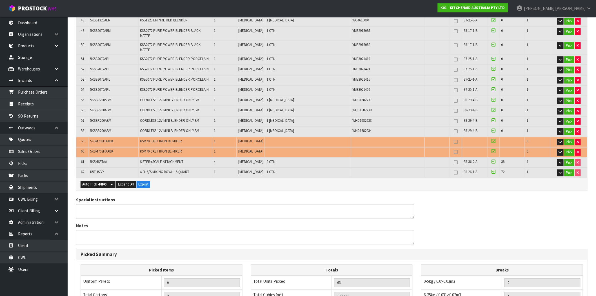
scroll to position [621, 0]
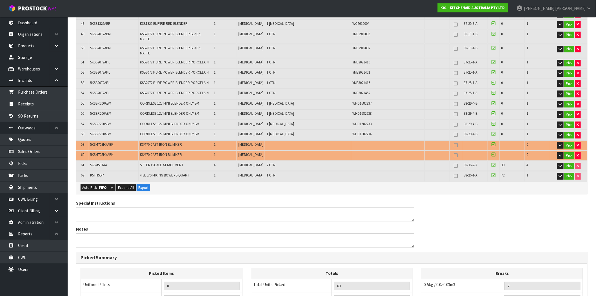
drag, startPoint x: 490, startPoint y: 127, endPoint x: 494, endPoint y: 135, distance: 8.8
click at [491, 142] on icon at bounding box center [493, 144] width 4 height 5
click at [0, 0] on input "checkbox" at bounding box center [0, 0] width 0 height 0
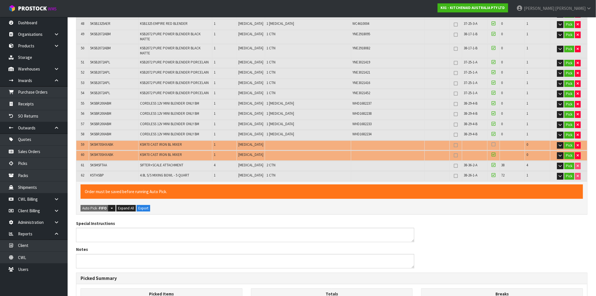
click at [492, 152] on icon at bounding box center [493, 154] width 4 height 5
click at [0, 0] on input "checkbox" at bounding box center [0, 0] width 0 height 0
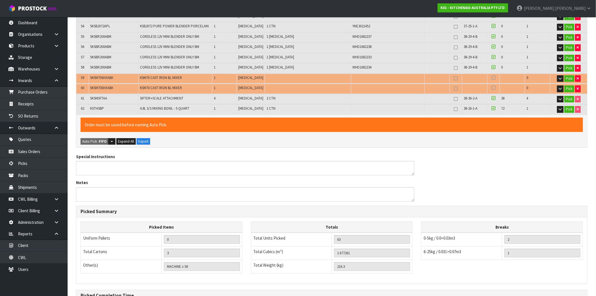
scroll to position [735, 0]
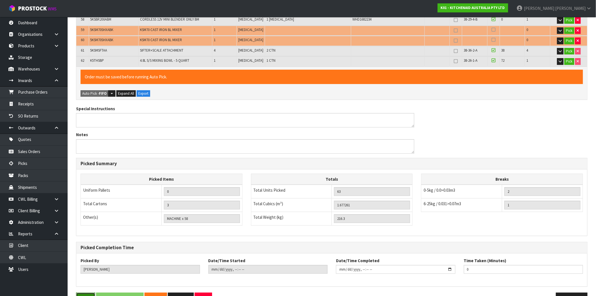
click at [86, 292] on button "Save" at bounding box center [85, 298] width 19 height 12
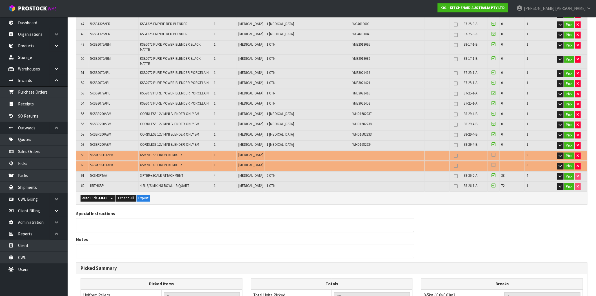
scroll to position [625, 0]
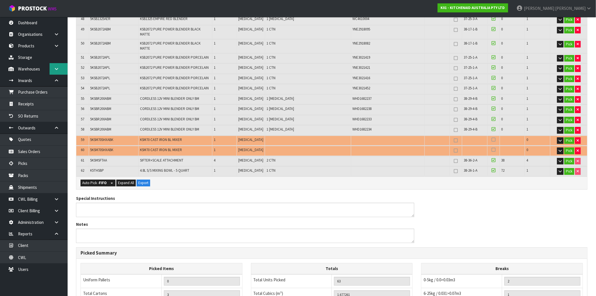
click at [55, 67] on icon at bounding box center [56, 69] width 5 height 4
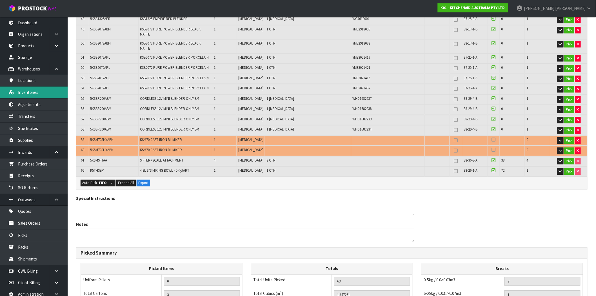
click at [33, 91] on link "Inventories" at bounding box center [34, 92] width 68 height 12
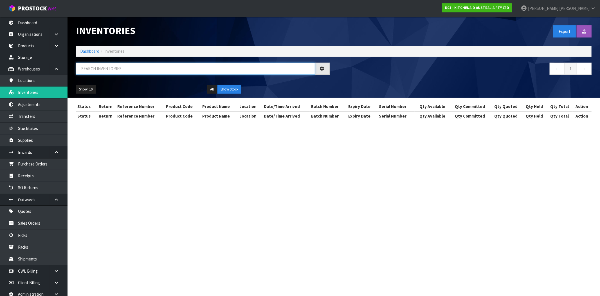
click at [211, 72] on input "text" at bounding box center [195, 68] width 239 height 12
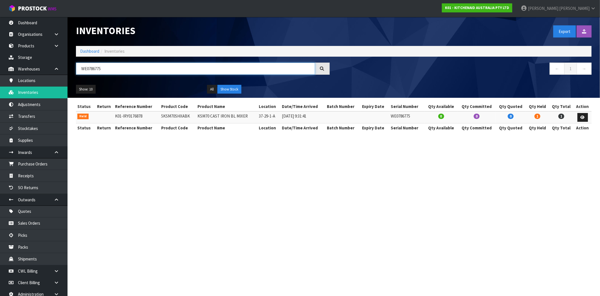
type input "WE0786775"
drag, startPoint x: 414, startPoint y: 117, endPoint x: 384, endPoint y: 114, distance: 29.7
click at [384, 114] on tr "Held K01-IRY0176878 5KSM70SHXABK KSM70 CAST IRON BL MIXER 37-29-1-A [DATE] 9:31…" at bounding box center [334, 117] width 516 height 12
copy tr "WE0786775"
click at [583, 118] on icon at bounding box center [583, 117] width 4 height 4
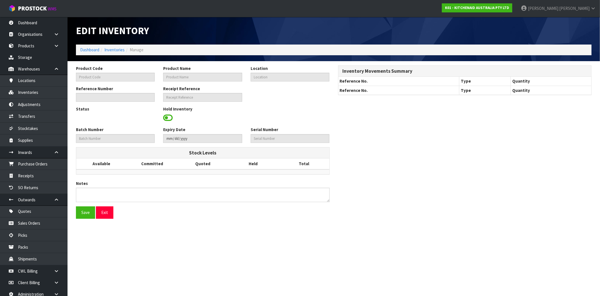
type input "5KSM70SHXABK"
type input "KSM70 CAST IRON BL MIXER"
type input "37-29-1-A"
type input "K01-IRY0176878"
type input "K01-REC0002107"
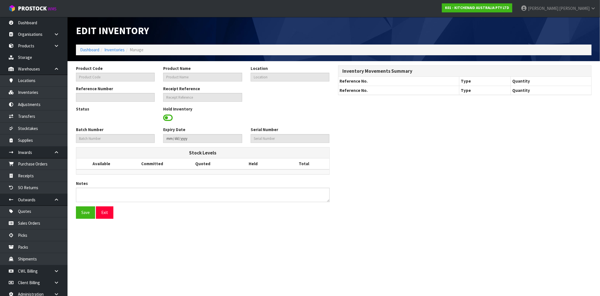
type input "WE0786775"
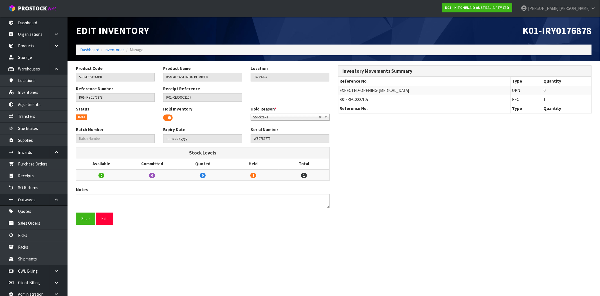
click at [167, 120] on span at bounding box center [168, 117] width 10 height 8
click at [82, 218] on button "Save" at bounding box center [85, 218] width 19 height 12
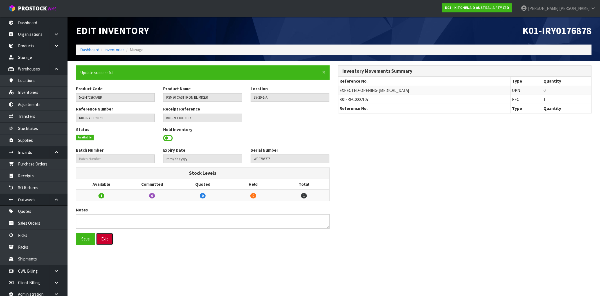
click at [104, 238] on button "Exit" at bounding box center [104, 238] width 17 height 12
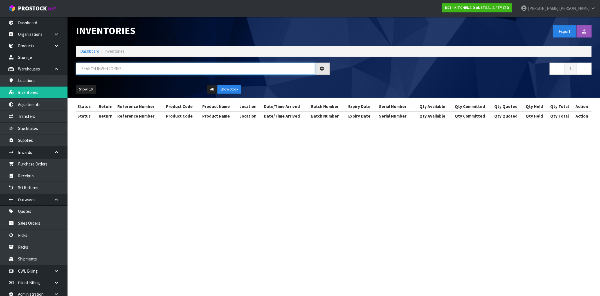
click at [199, 66] on input "text" at bounding box center [195, 68] width 239 height 12
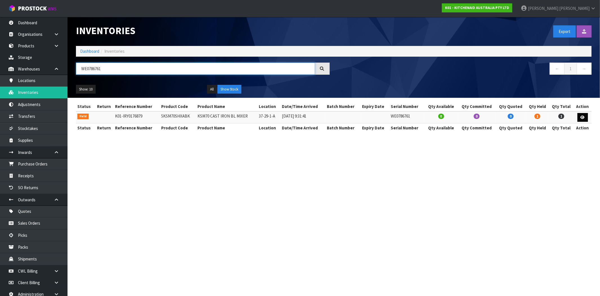
type input "WE0786761"
click at [586, 117] on link at bounding box center [583, 117] width 10 height 9
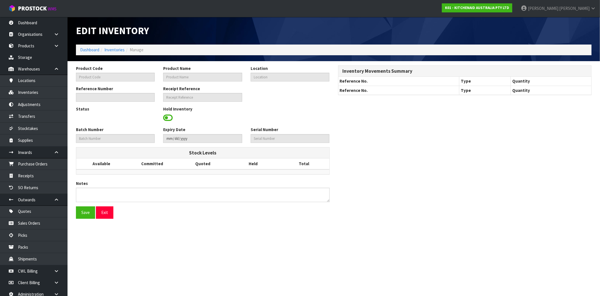
type input "5KSM70SHXABK"
type input "KSM70 CAST IRON BL MIXER"
type input "37-29-1-A"
type input "K01-IRY0176879"
type input "K01-REC0002107"
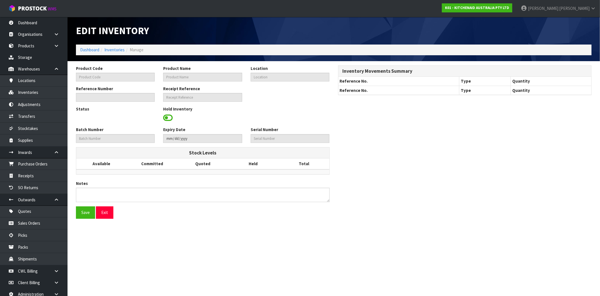
type input "WE0786761"
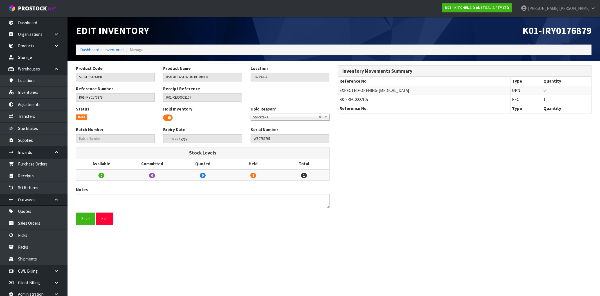
click at [167, 117] on span at bounding box center [168, 117] width 10 height 8
click at [86, 219] on button "Save" at bounding box center [85, 218] width 19 height 12
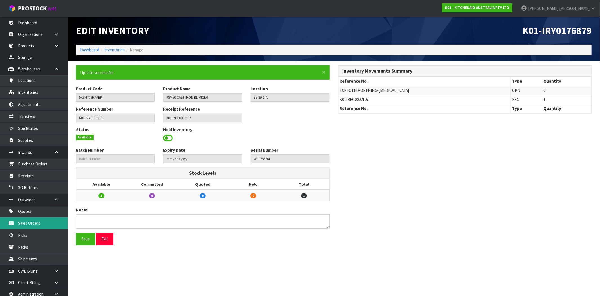
click at [46, 222] on link "Sales Orders" at bounding box center [34, 223] width 68 height 12
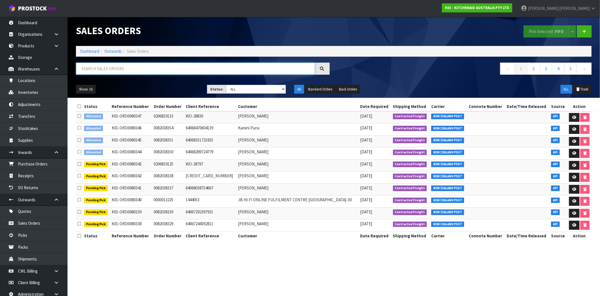
click at [104, 69] on input "text" at bounding box center [195, 68] width 239 height 12
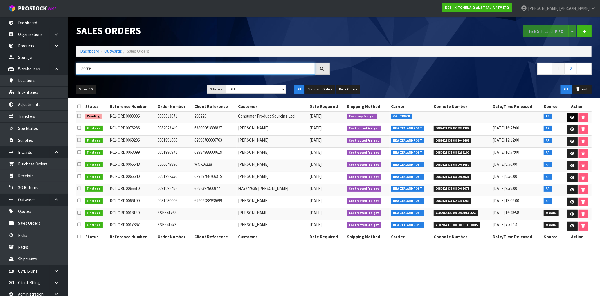
type input "80006"
drag, startPoint x: 570, startPoint y: 118, endPoint x: 567, endPoint y: 121, distance: 4.5
click at [571, 118] on icon at bounding box center [573, 117] width 4 height 4
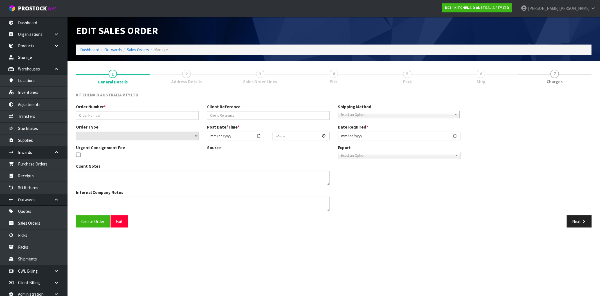
type input "0000013071"
type input "298220"
select select "number:0"
type input "[DATE]"
type input "16:34:06.000"
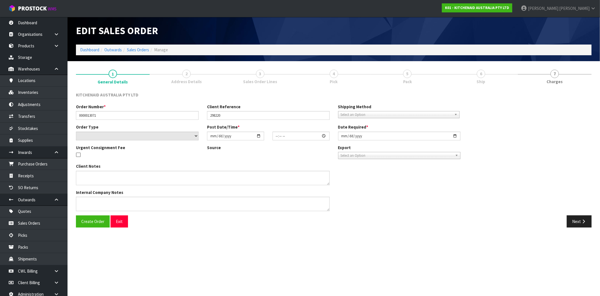
type input "[DATE]"
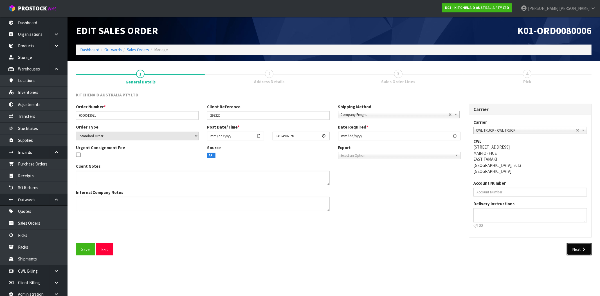
click at [576, 250] on button "Next" at bounding box center [579, 249] width 25 height 12
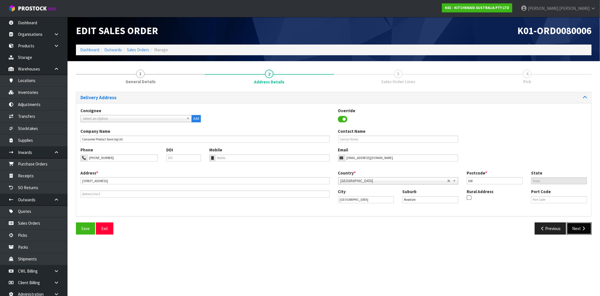
click at [578, 229] on button "Next" at bounding box center [579, 228] width 25 height 12
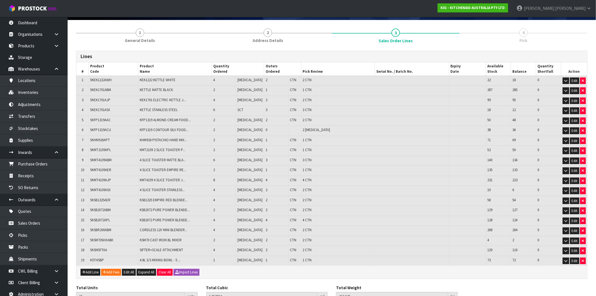
scroll to position [67, 0]
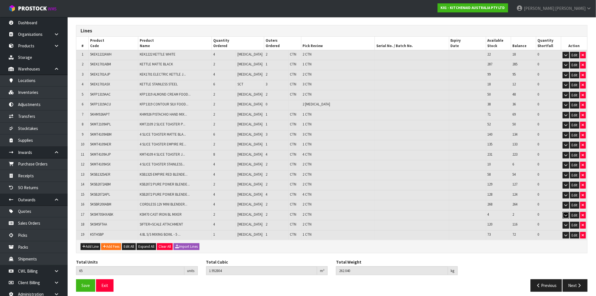
click at [565, 213] on icon "button" at bounding box center [565, 215] width 3 height 4
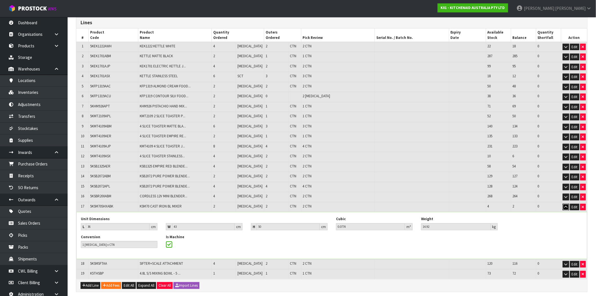
scroll to position [114, 0]
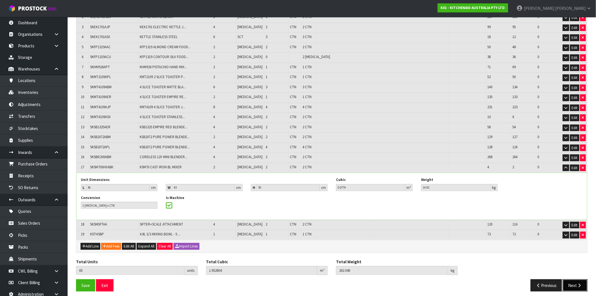
click at [581, 283] on icon "button" at bounding box center [578, 285] width 5 height 4
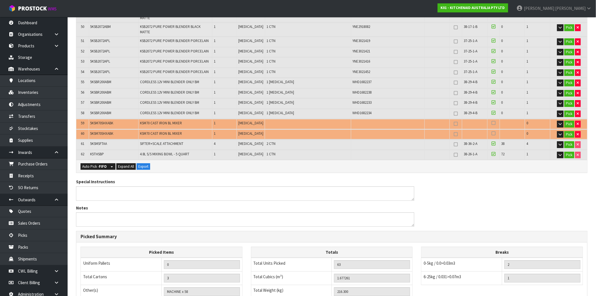
scroll to position [563, 0]
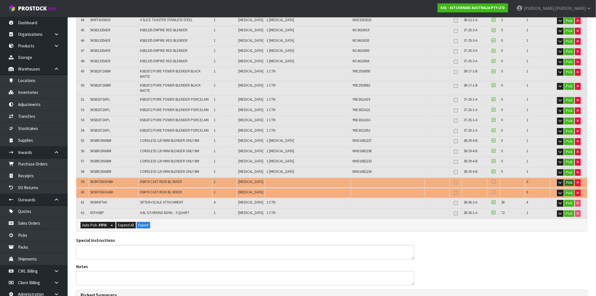
click at [568, 179] on button "Pick" at bounding box center [569, 182] width 10 height 7
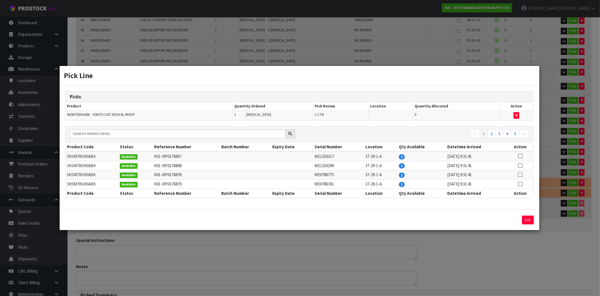
click at [521, 175] on icon at bounding box center [520, 174] width 5 height 0
click at [509, 220] on button "Assign Pick" at bounding box center [509, 219] width 23 height 9
type input "MACHINE x 59"
type input "64"
type input "1.750361"
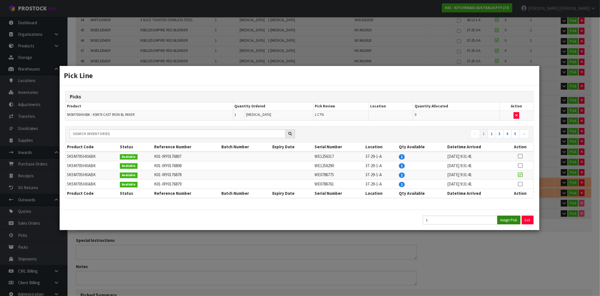
type input "231.42"
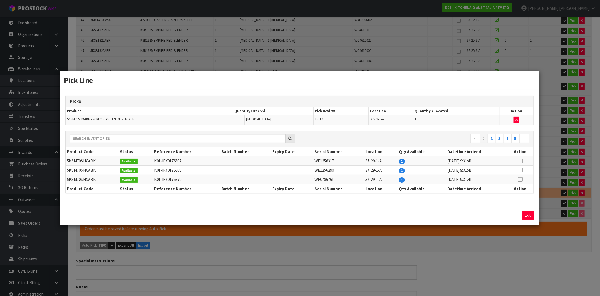
click at [576, 243] on div "Pick Line Picks Product Quantity Ordered Pick Review Location Quantity Allocate…" at bounding box center [300, 148] width 600 height 296
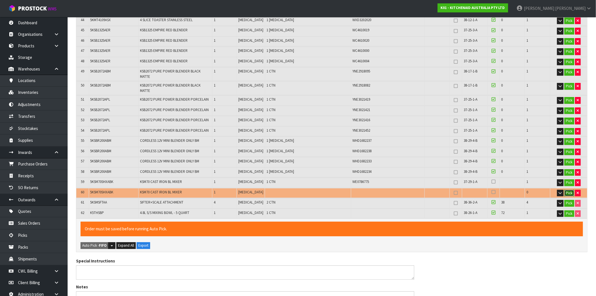
click at [570, 189] on button "Pick" at bounding box center [569, 192] width 10 height 7
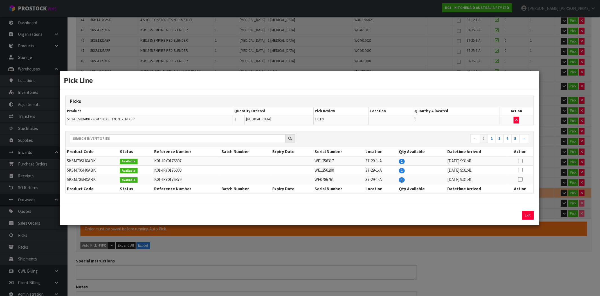
click at [519, 179] on icon at bounding box center [520, 179] width 5 height 0
click at [509, 215] on button "Assign Pick" at bounding box center [509, 215] width 23 height 9
type input "MACHINE x 60"
type input "65"
type input "1.823461"
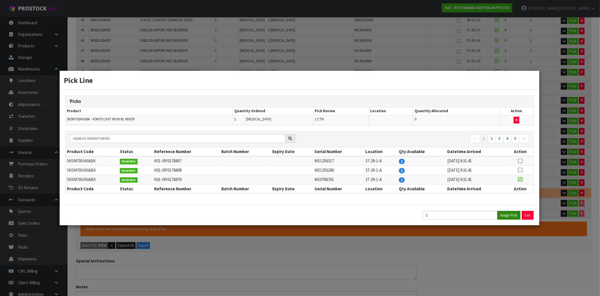
type input "246.54"
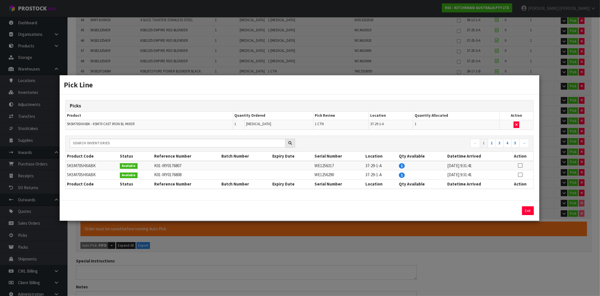
click at [535, 256] on div "Pick Line Picks Product Quantity Ordered Pick Review Location Quantity Allocate…" at bounding box center [300, 148] width 600 height 296
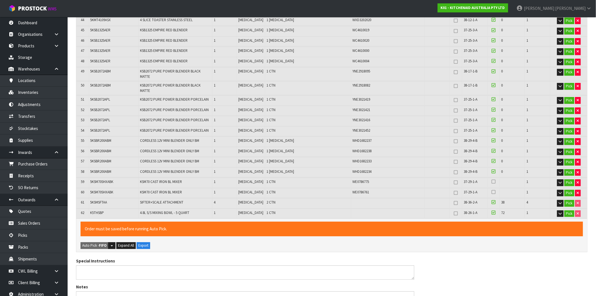
click at [491, 179] on icon at bounding box center [493, 181] width 4 height 5
click at [0, 0] on input "checkbox" at bounding box center [0, 0] width 0 height 0
click at [491, 189] on icon at bounding box center [493, 191] width 4 height 5
click at [0, 0] on input "checkbox" at bounding box center [0, 0] width 0 height 0
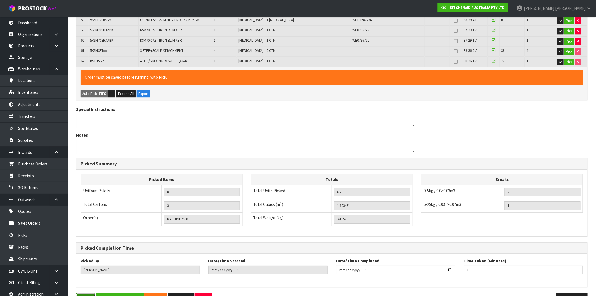
click at [83, 293] on button "Save" at bounding box center [85, 299] width 19 height 12
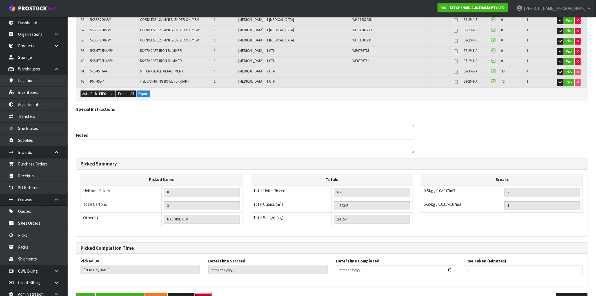
click at [206, 293] on button "Exit" at bounding box center [202, 299] width 17 height 12
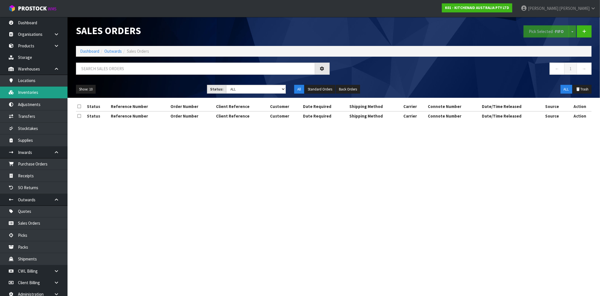
click at [34, 93] on link "Inventories" at bounding box center [34, 92] width 68 height 12
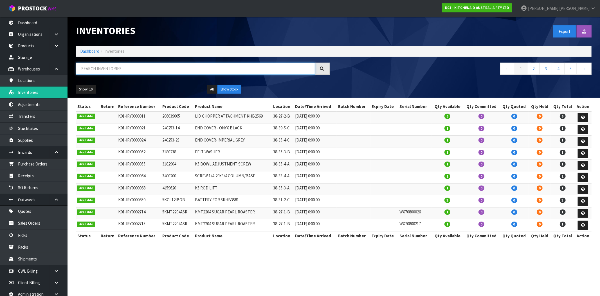
click at [144, 68] on input "text" at bounding box center [195, 68] width 239 height 12
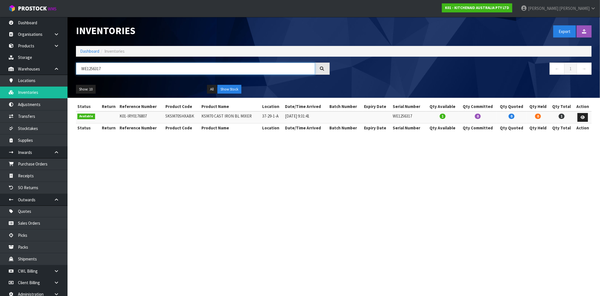
drag, startPoint x: 96, startPoint y: 68, endPoint x: 191, endPoint y: 81, distance: 96.2
click at [191, 81] on div "Inventories Export Import Inventory Drop file here to import csv template Dashb…" at bounding box center [334, 57] width 524 height 81
type input "WE1256290"
drag, startPoint x: 116, startPoint y: 68, endPoint x: 37, endPoint y: 68, distance: 79.1
click at [37, 68] on body "Toggle navigation ProStock WMS K01 - KITCHENAID AUSTRALIA PTY LTD [PERSON_NAME]…" at bounding box center [300, 148] width 600 height 296
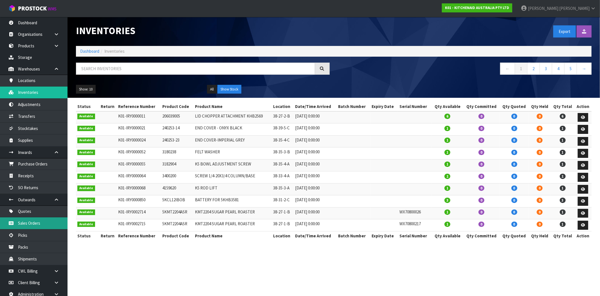
click at [40, 225] on link "Sales Orders" at bounding box center [34, 223] width 68 height 12
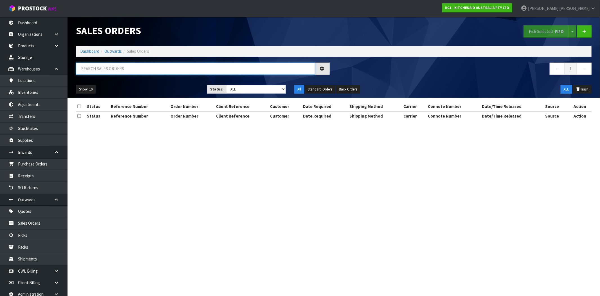
click at [203, 69] on input "text" at bounding box center [195, 68] width 239 height 12
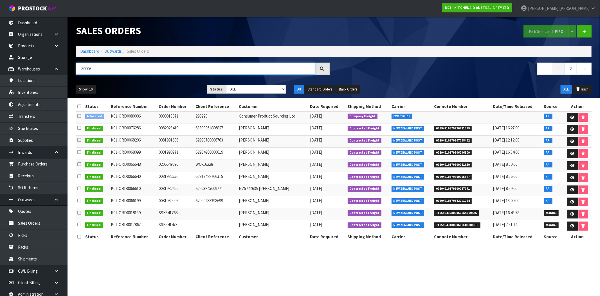
type input "80006"
drag, startPoint x: 142, startPoint y: 118, endPoint x: 106, endPoint y: 118, distance: 36.6
click at [106, 118] on tr "Allocated K01-ORD0080006 0000013071 298220 Consumer Product Sourcing Ltd [DATE]…" at bounding box center [334, 117] width 516 height 12
click at [572, 118] on icon at bounding box center [573, 117] width 4 height 4
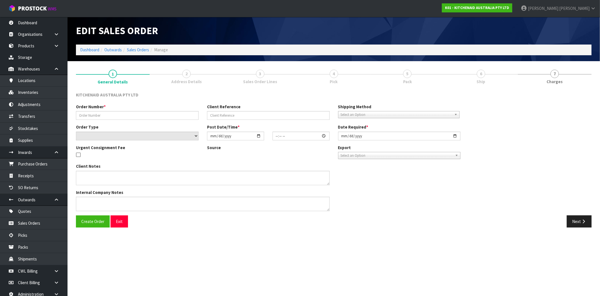
type input "0000013071"
type input "298220"
select select "number:0"
type input "[DATE]"
type input "16:34:06.000"
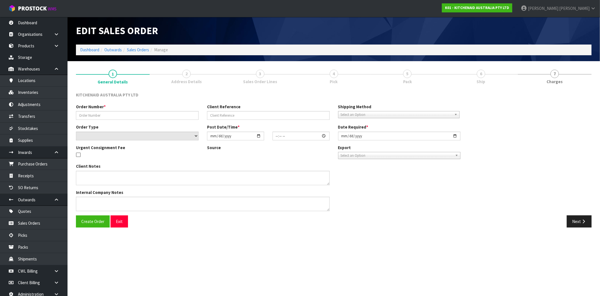
type input "[DATE]"
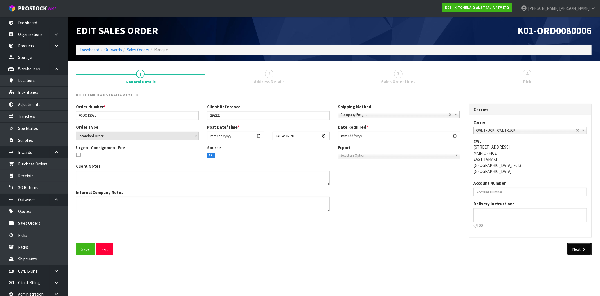
click at [587, 253] on button "Next" at bounding box center [579, 249] width 25 height 12
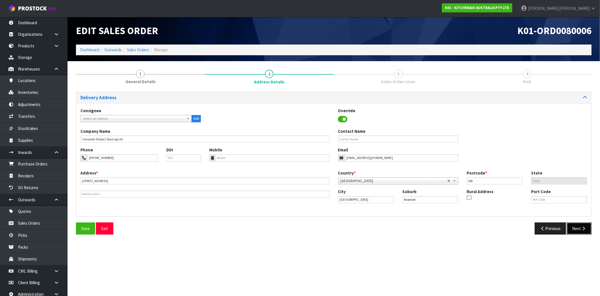
click at [577, 231] on button "Next" at bounding box center [579, 228] width 25 height 12
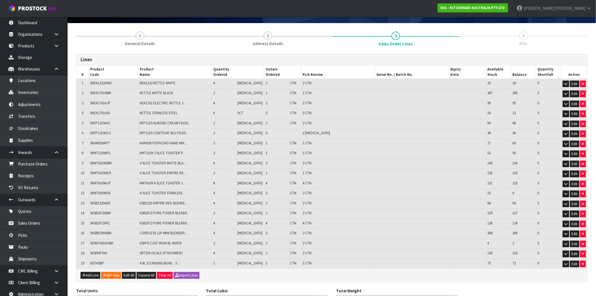
scroll to position [67, 0]
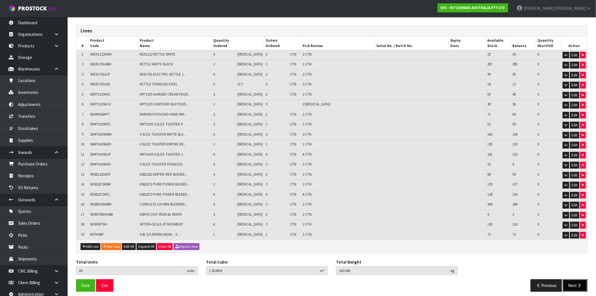
click at [571, 279] on button "Next" at bounding box center [574, 285] width 25 height 12
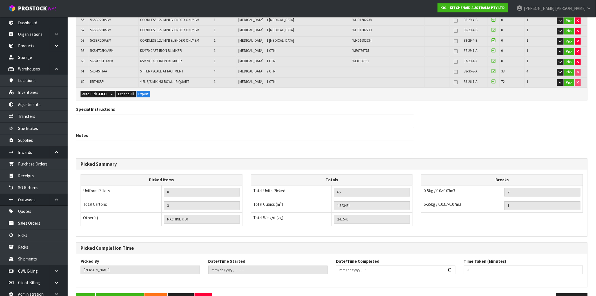
scroll to position [694, 0]
click at [122, 292] on button "Save & Confirm Picks" at bounding box center [120, 298] width 48 height 12
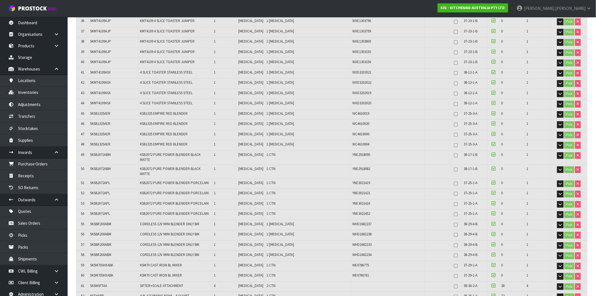
scroll to position [714, 0]
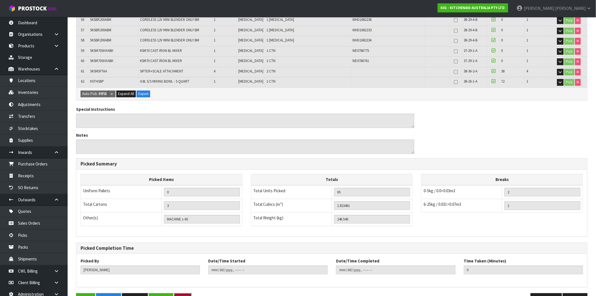
click at [186, 293] on button "Exit" at bounding box center [182, 299] width 17 height 12
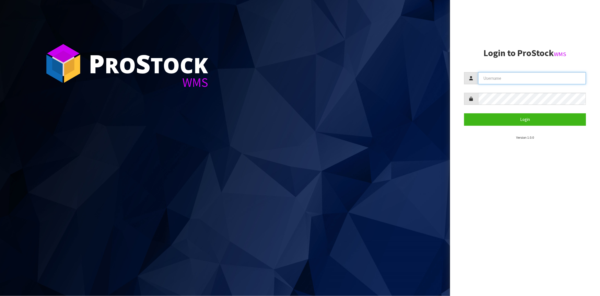
click at [495, 78] on input "text" at bounding box center [532, 78] width 108 height 12
type input "[PERSON_NAME][EMAIL_ADDRESS][DOMAIN_NAME]"
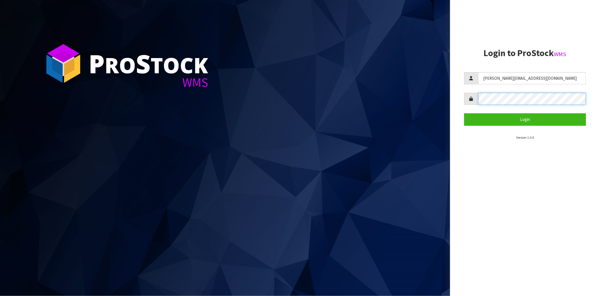
click at [464, 113] on button "Login" at bounding box center [525, 119] width 122 height 12
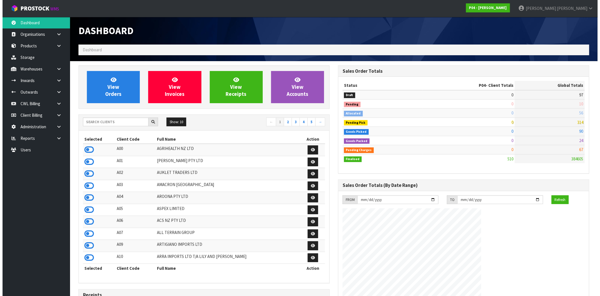
scroll to position [344, 260]
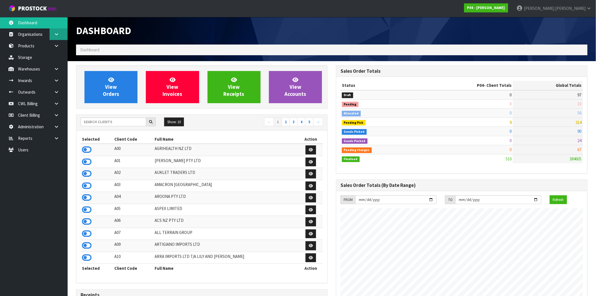
click at [56, 36] on icon at bounding box center [56, 34] width 5 height 4
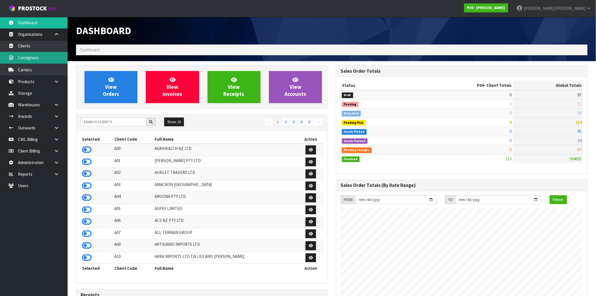
click at [35, 59] on link "Consignees" at bounding box center [34, 58] width 68 height 12
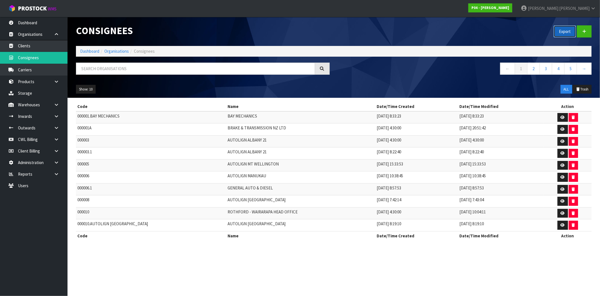
click at [561, 31] on button "Export" at bounding box center [565, 31] width 23 height 12
